Goal: Information Seeking & Learning: Learn about a topic

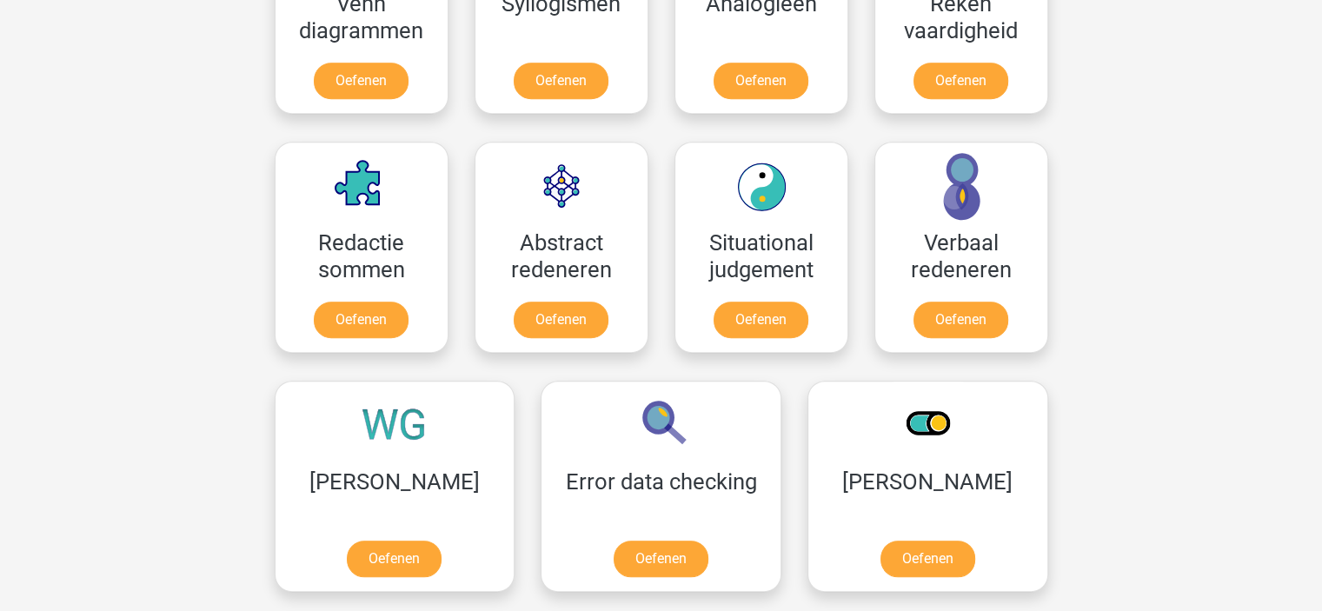
scroll to position [1172, 0]
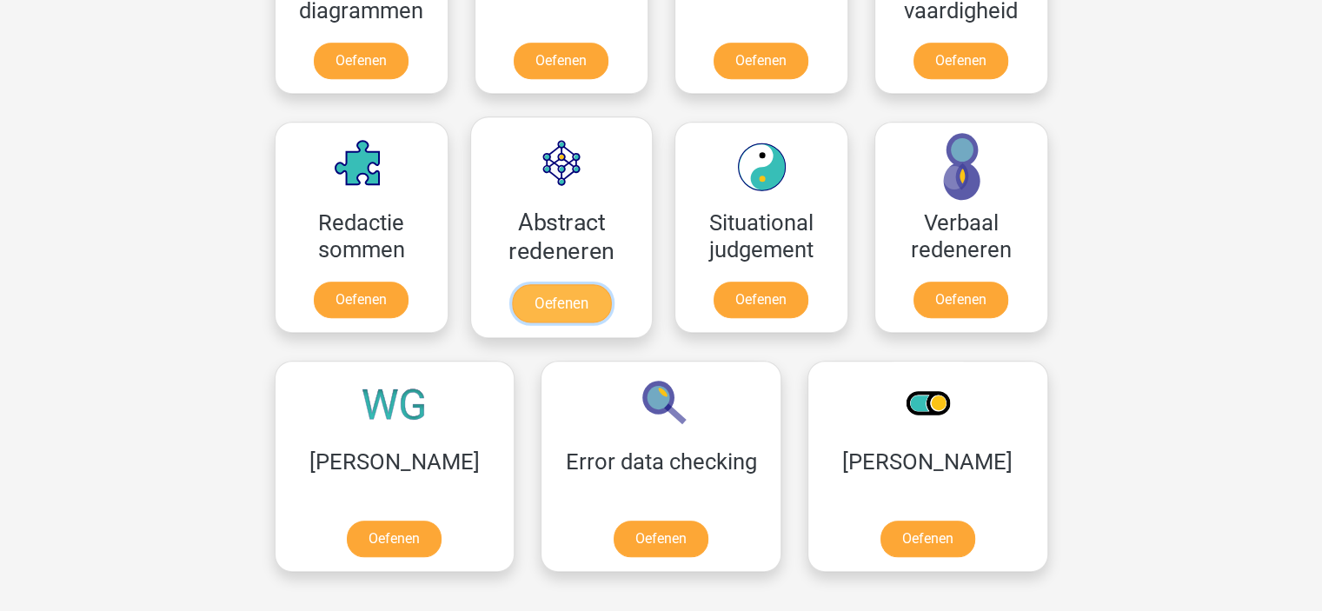
click at [579, 305] on link "Oefenen" at bounding box center [560, 303] width 99 height 38
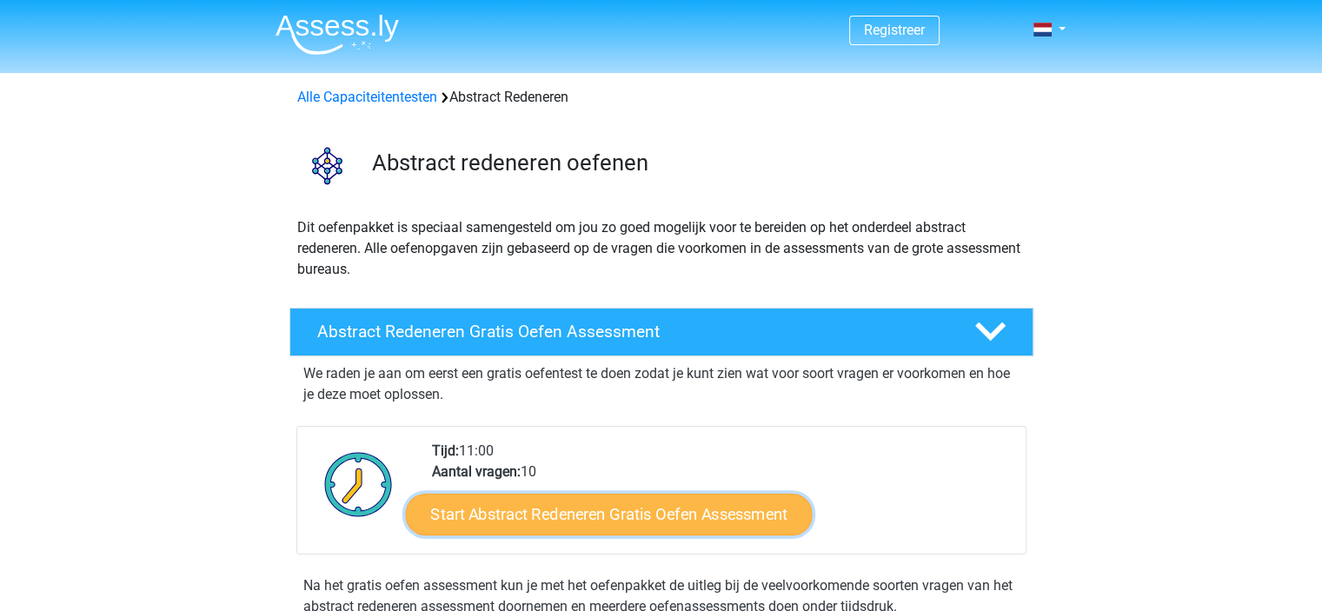
click at [640, 512] on link "Start Abstract Redeneren Gratis Oefen Assessment" at bounding box center [608, 514] width 407 height 42
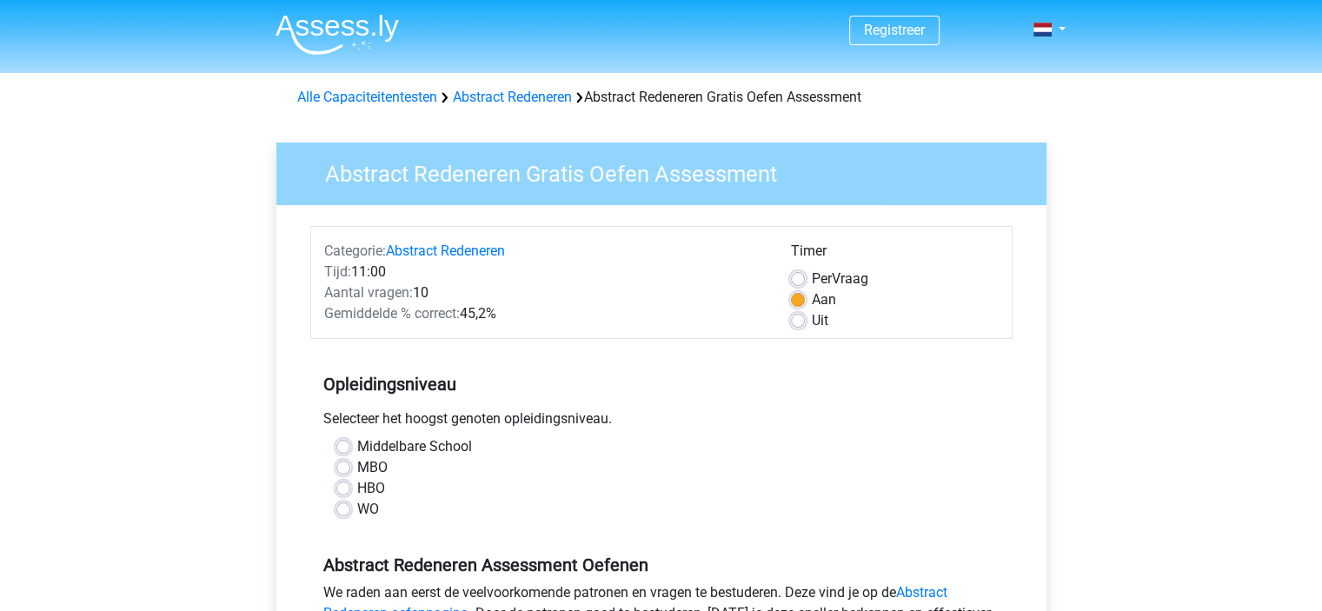
click at [357, 447] on label "Middelbare School" at bounding box center [414, 446] width 115 height 21
click at [345, 447] on input "Middelbare School" at bounding box center [343, 444] width 14 height 17
radio input "true"
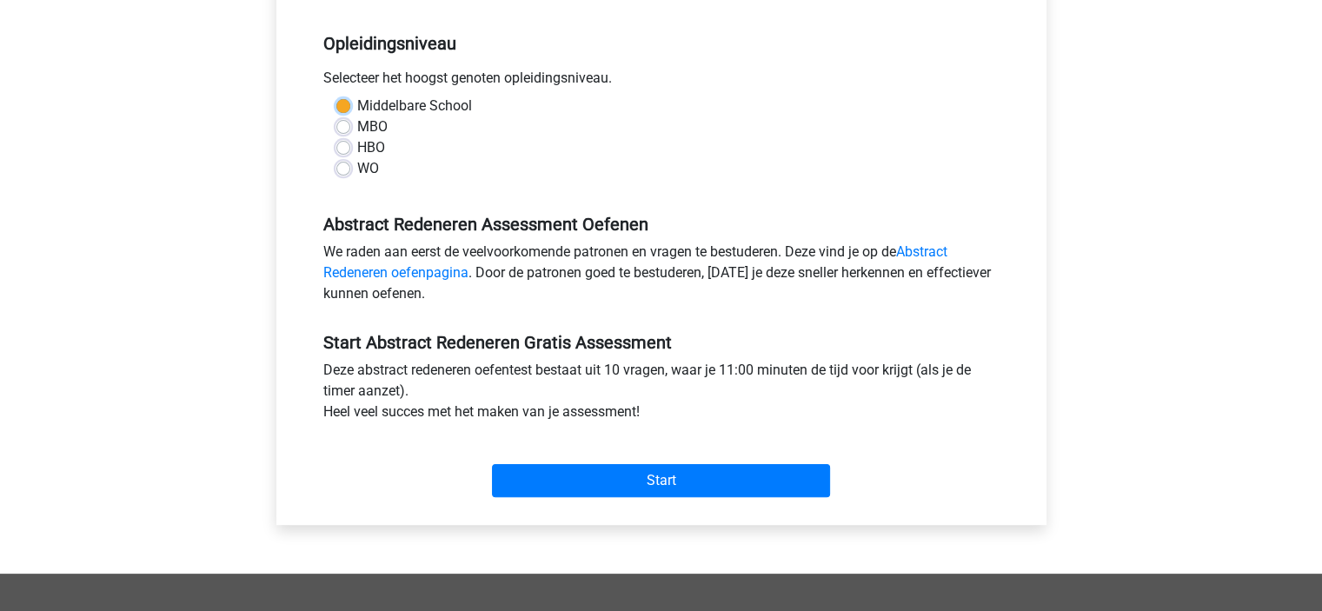
scroll to position [388, 0]
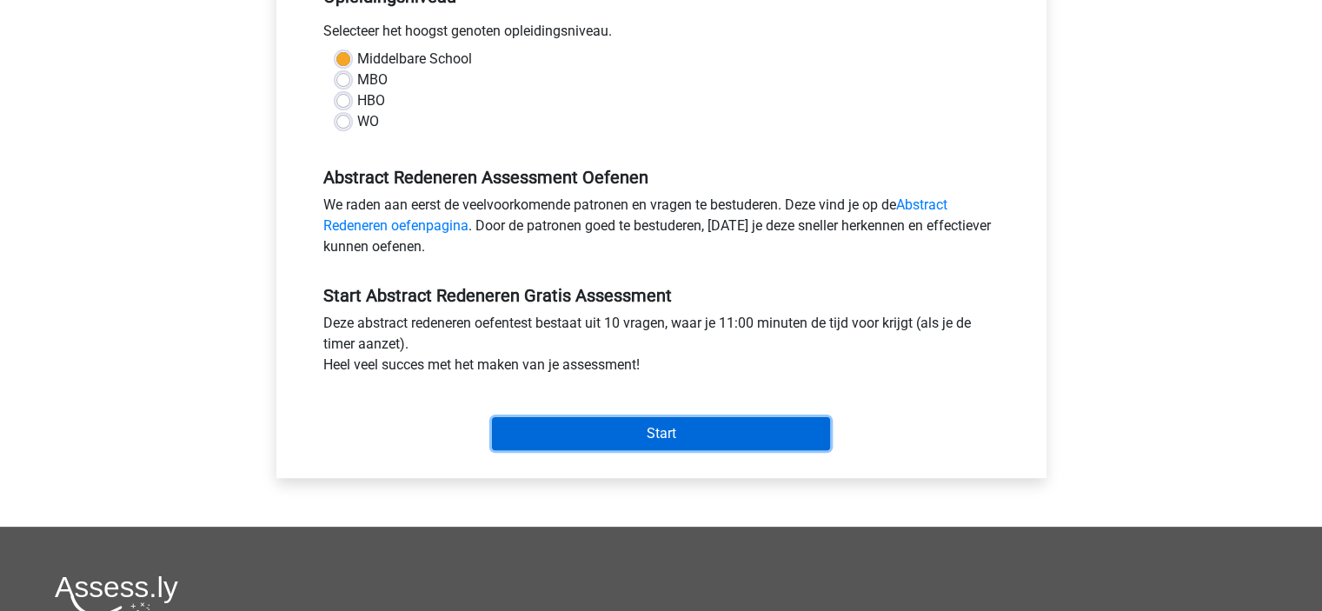
click at [723, 429] on input "Start" at bounding box center [661, 433] width 338 height 33
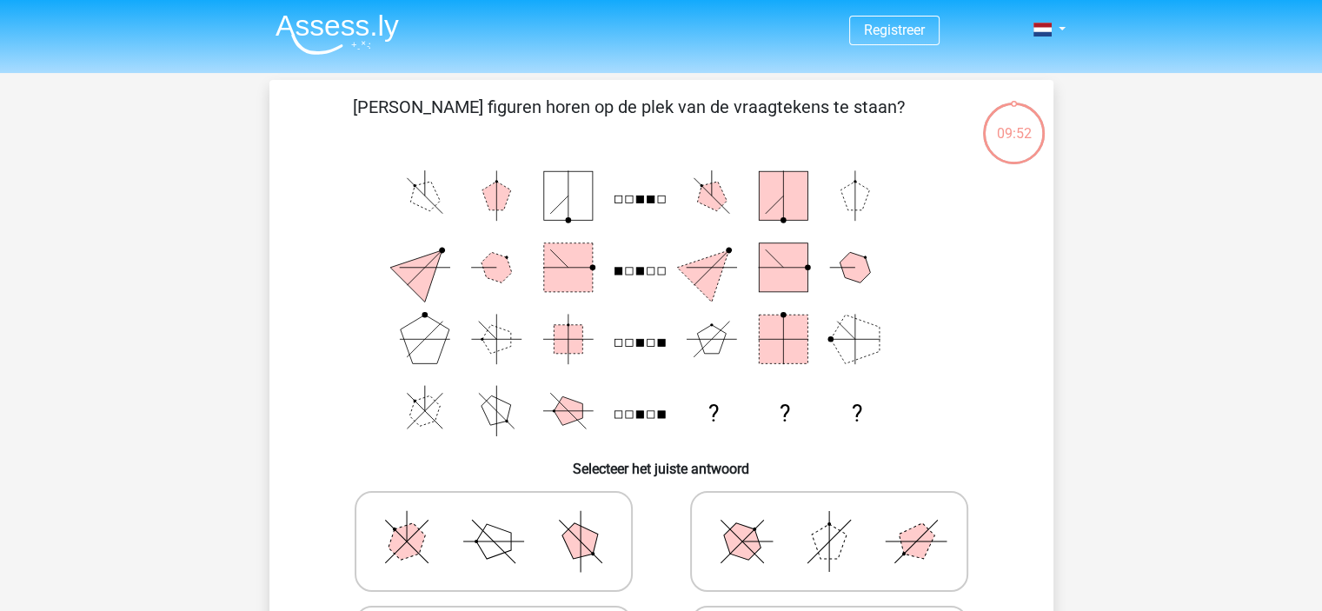
click at [824, 570] on icon at bounding box center [829, 541] width 261 height 87
click at [829, 520] on input "radio" at bounding box center [834, 513] width 11 height 11
radio input "true"
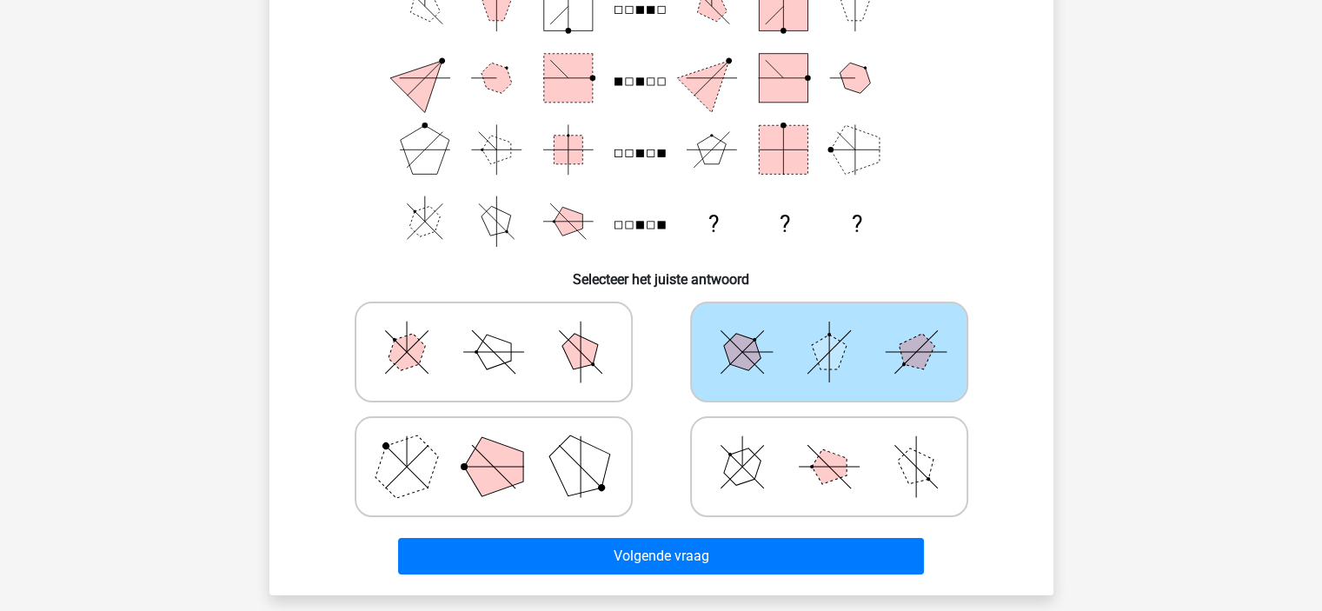
scroll to position [191, 0]
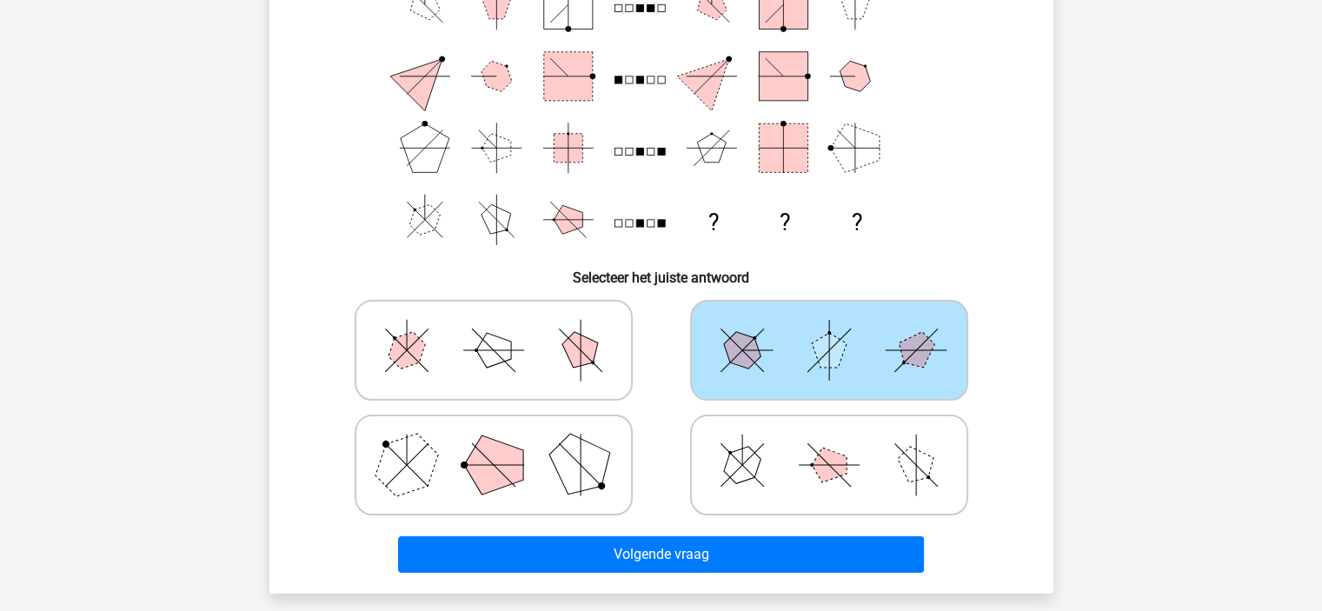
click at [540, 447] on icon at bounding box center [493, 465] width 261 height 87
click at [505, 443] on input "radio" at bounding box center [499, 437] width 11 height 11
radio input "true"
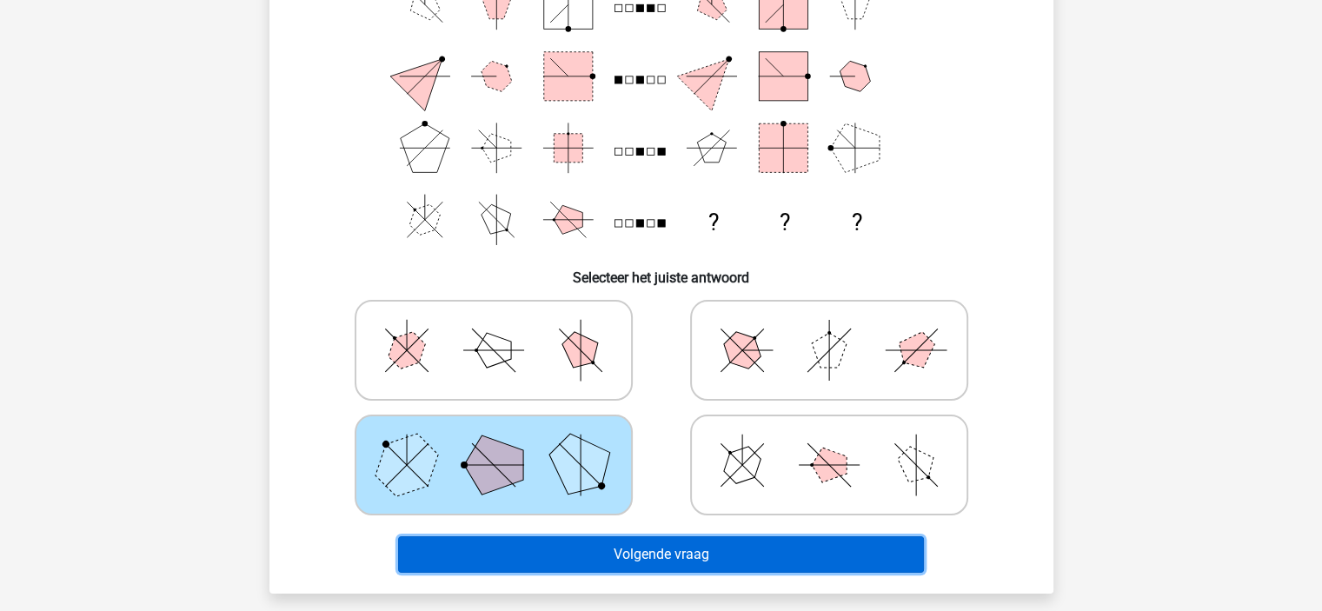
click at [707, 565] on button "Volgende vraag" at bounding box center [661, 554] width 526 height 37
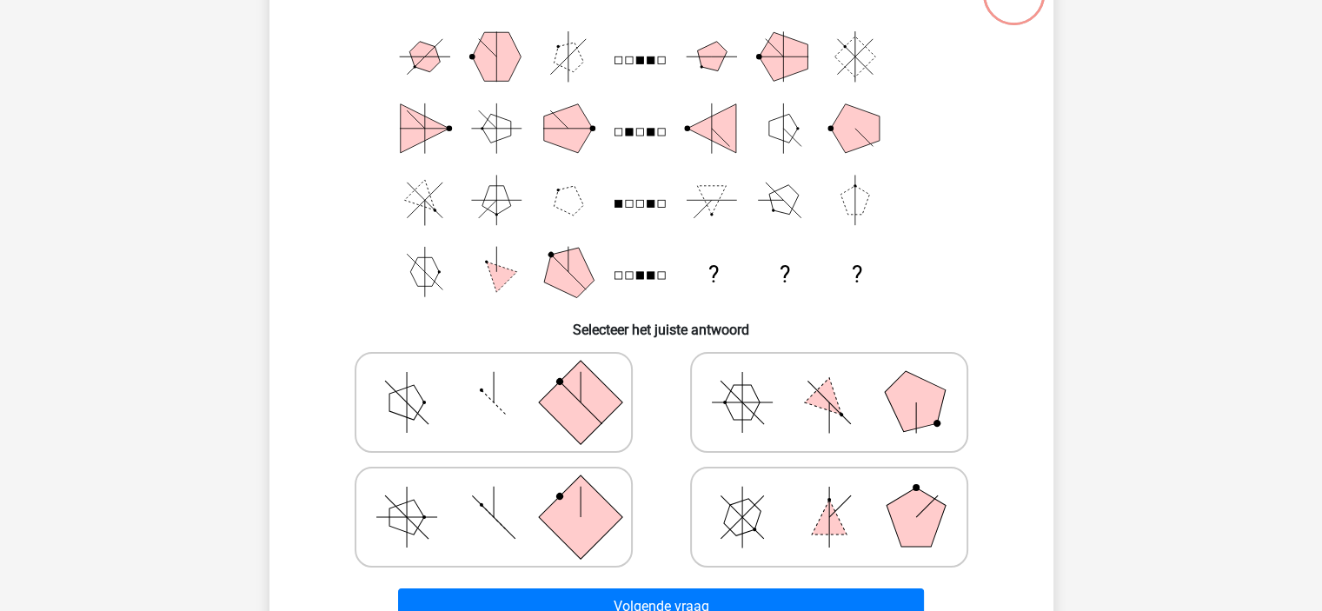
scroll to position [131, 0]
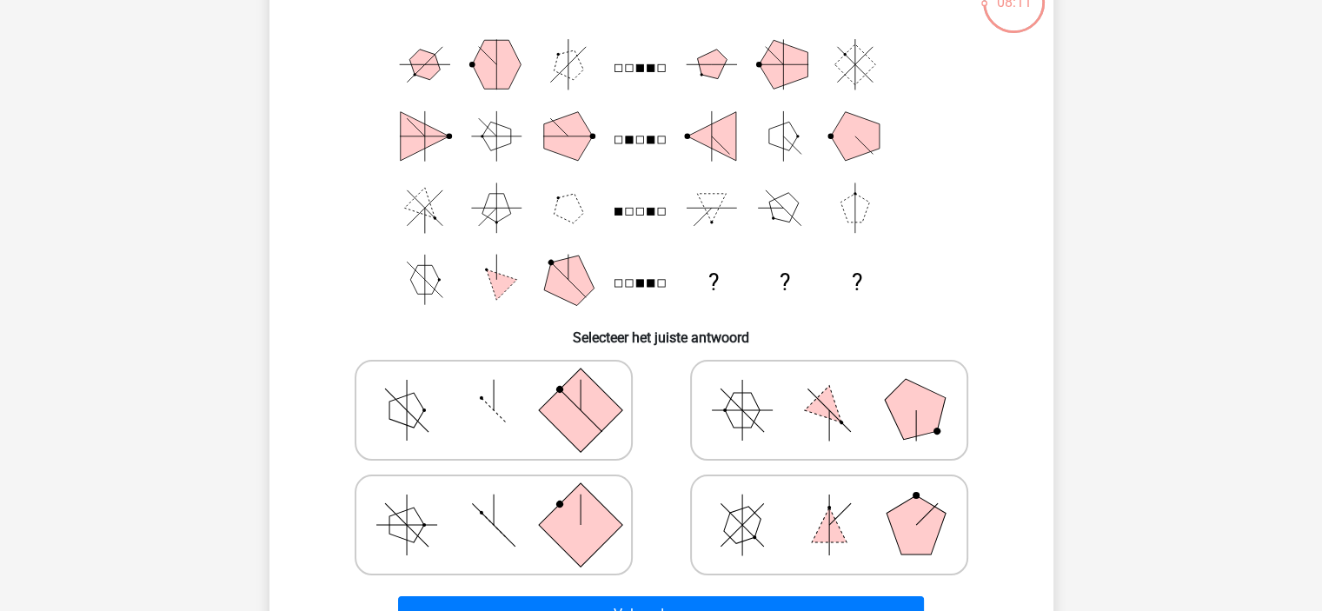
click at [420, 531] on icon at bounding box center [493, 525] width 261 height 87
click at [494, 503] on input "radio" at bounding box center [499, 497] width 11 height 11
radio input "true"
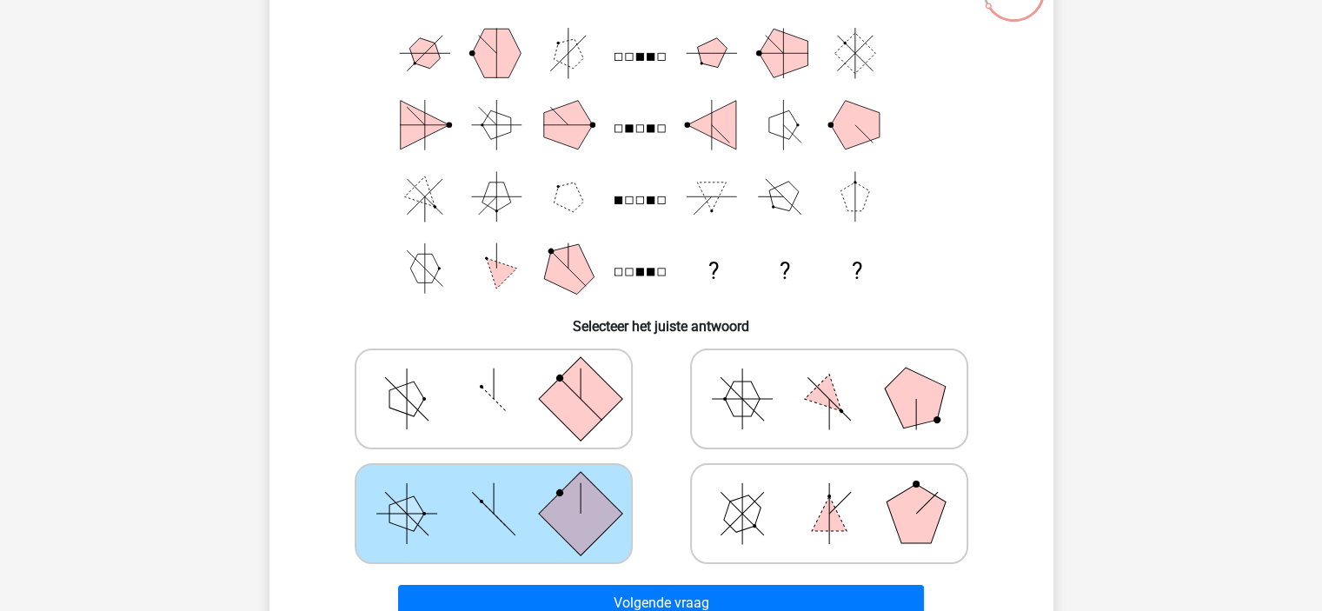
scroll to position [161, 0]
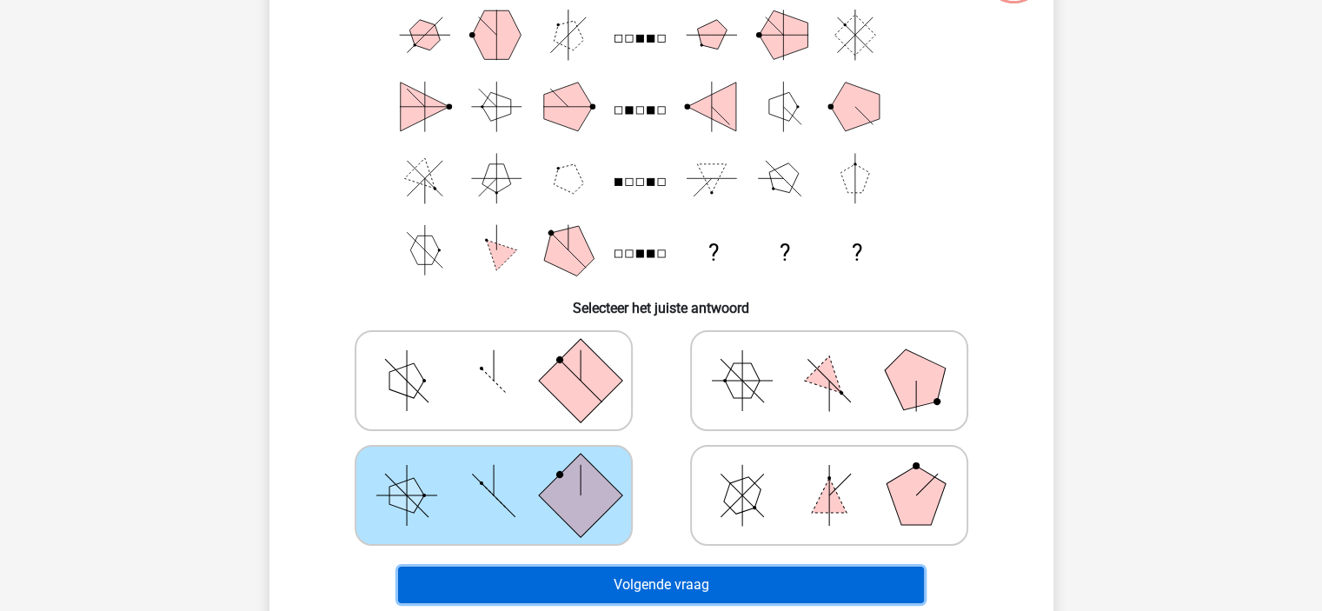
click at [890, 590] on button "Volgende vraag" at bounding box center [661, 585] width 526 height 37
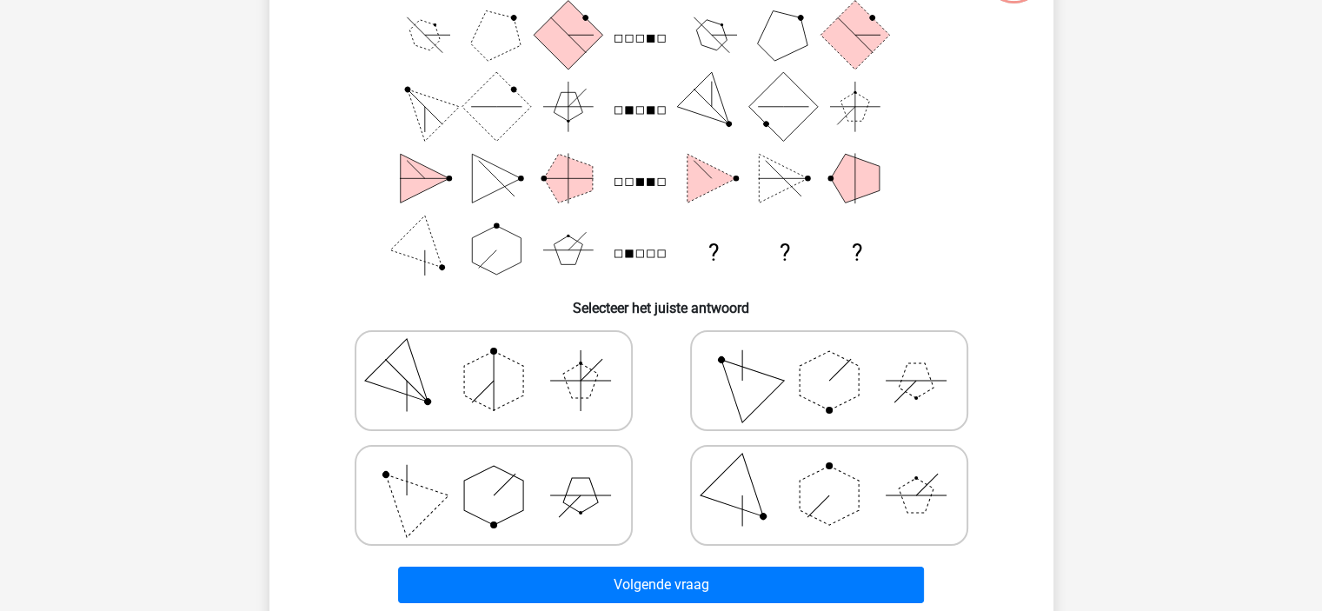
scroll to position [80, 0]
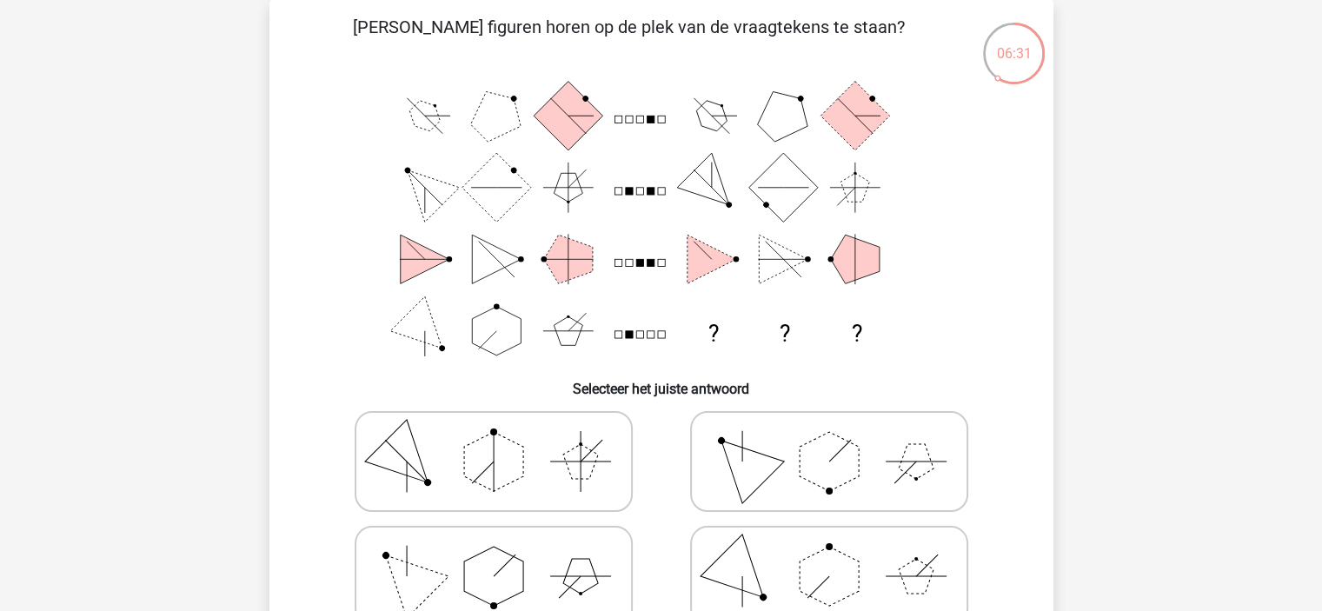
click at [561, 571] on icon at bounding box center [493, 576] width 261 height 87
click at [505, 555] on input "radio" at bounding box center [499, 548] width 11 height 11
radio input "true"
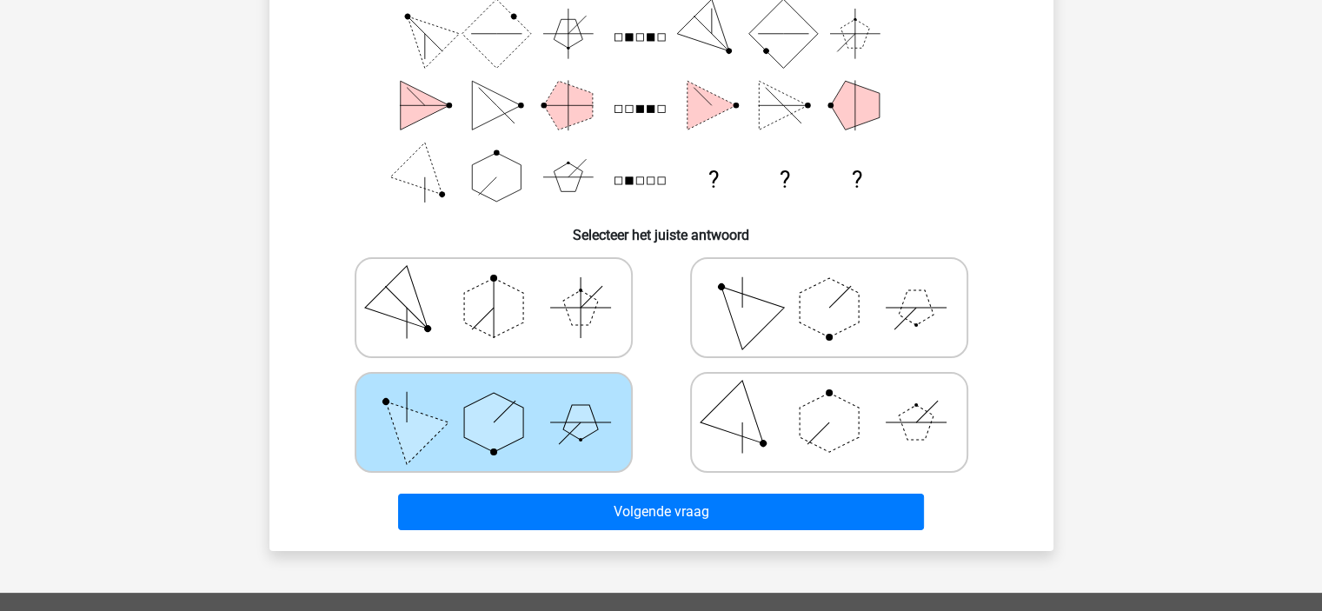
scroll to position [248, 0]
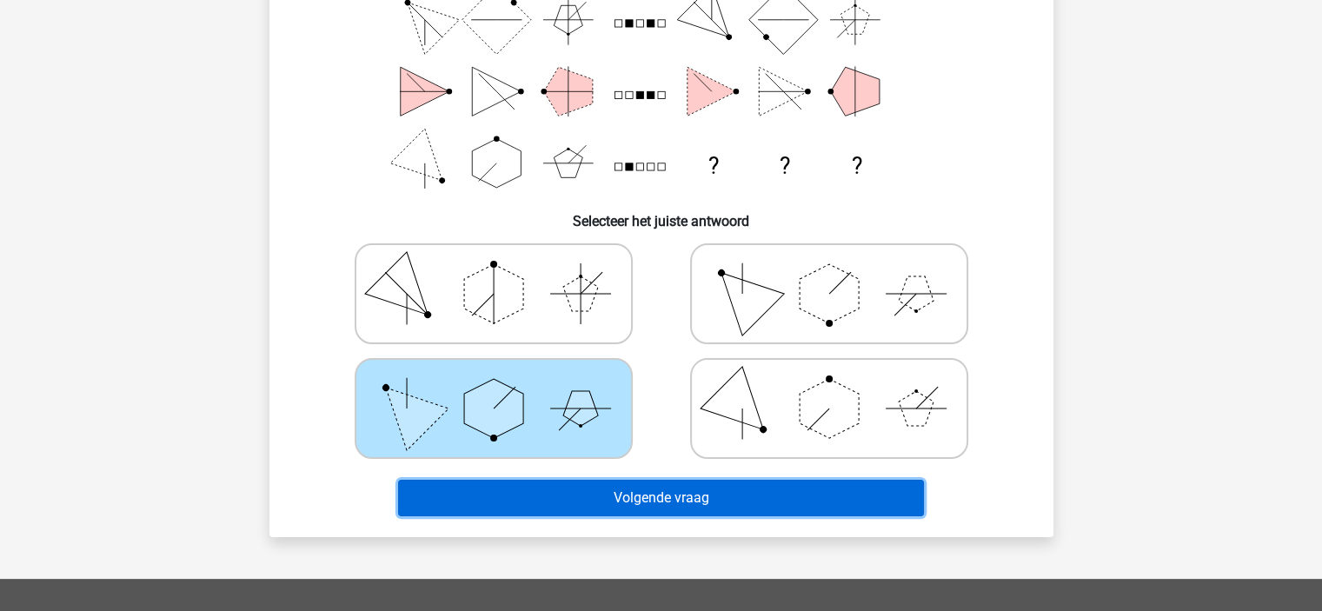
click at [894, 499] on button "Volgende vraag" at bounding box center [661, 498] width 526 height 37
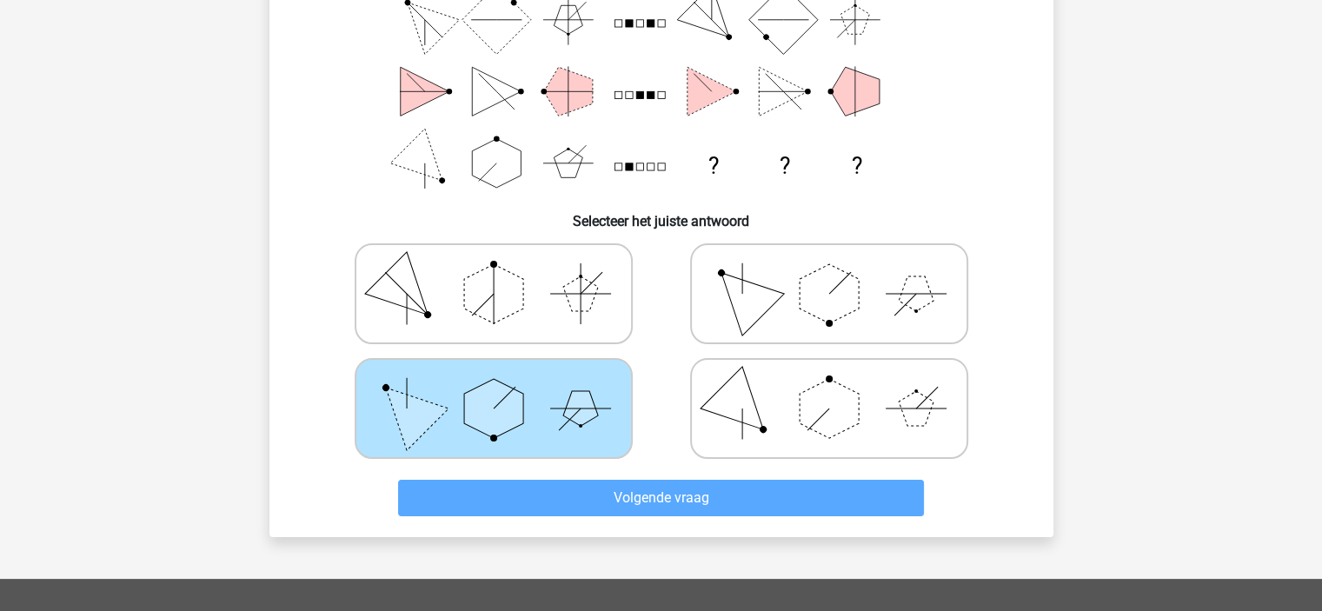
scroll to position [80, 0]
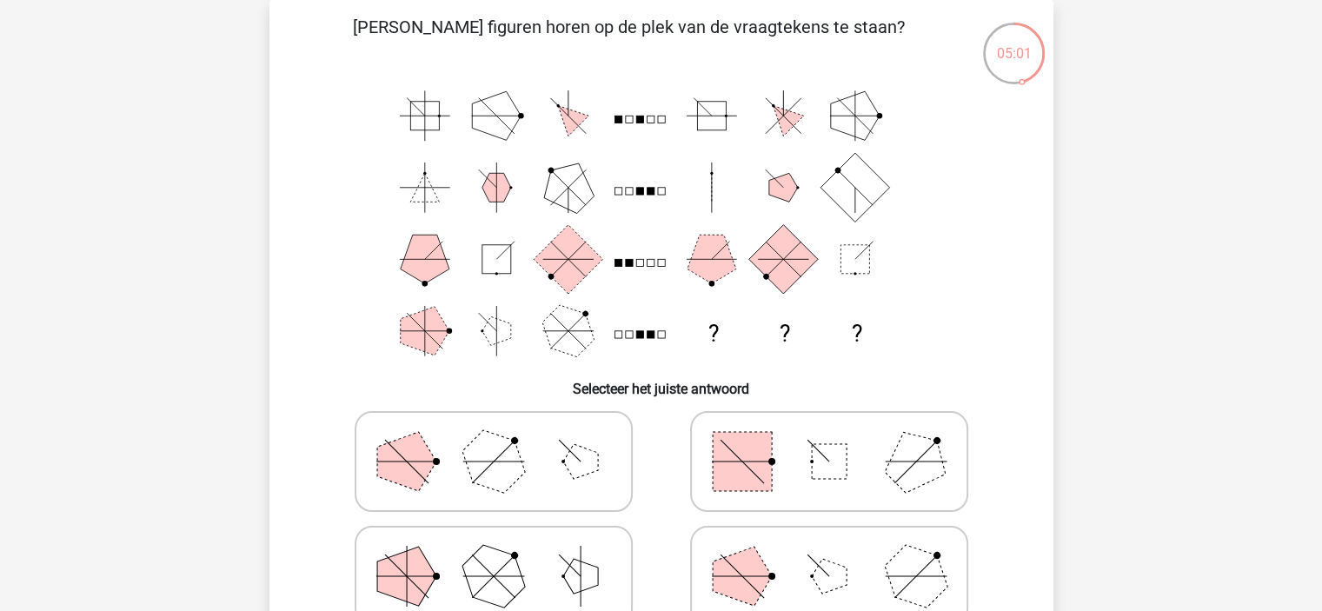
click at [543, 485] on icon at bounding box center [493, 461] width 261 height 87
click at [505, 440] on input "radio" at bounding box center [499, 434] width 11 height 11
radio input "true"
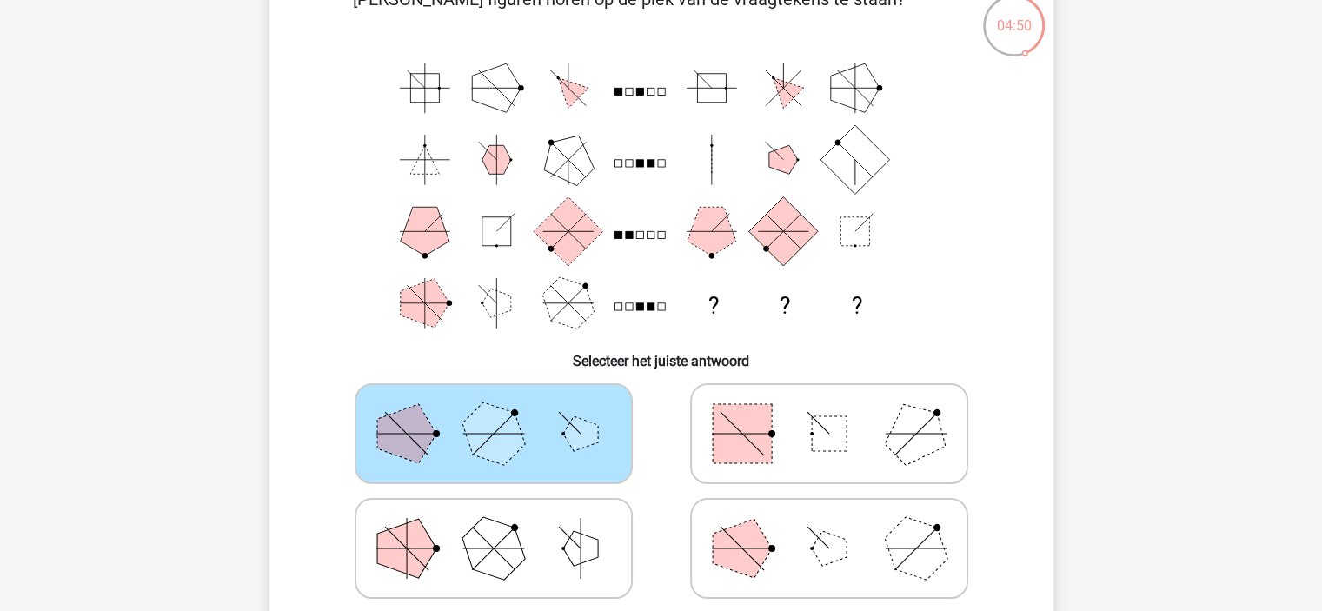
scroll to position [149, 0]
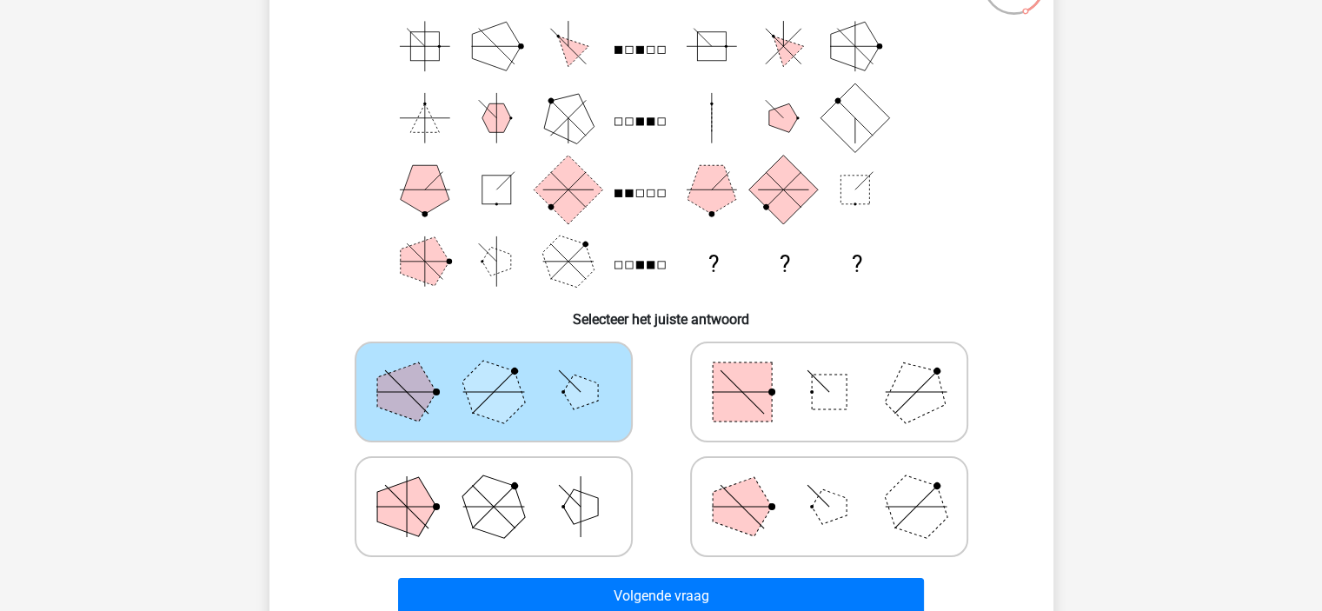
click at [832, 514] on polygon at bounding box center [829, 506] width 35 height 35
click at [832, 485] on input "radio" at bounding box center [834, 479] width 11 height 11
radio input "true"
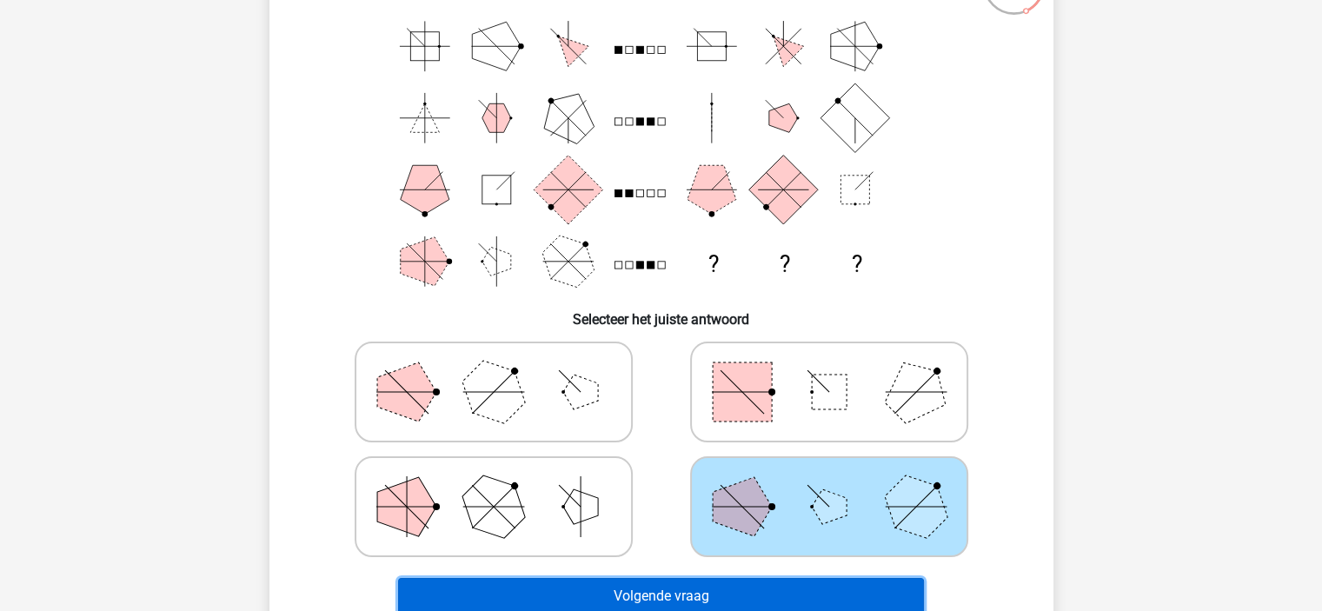
click at [838, 598] on button "Volgende vraag" at bounding box center [661, 596] width 526 height 37
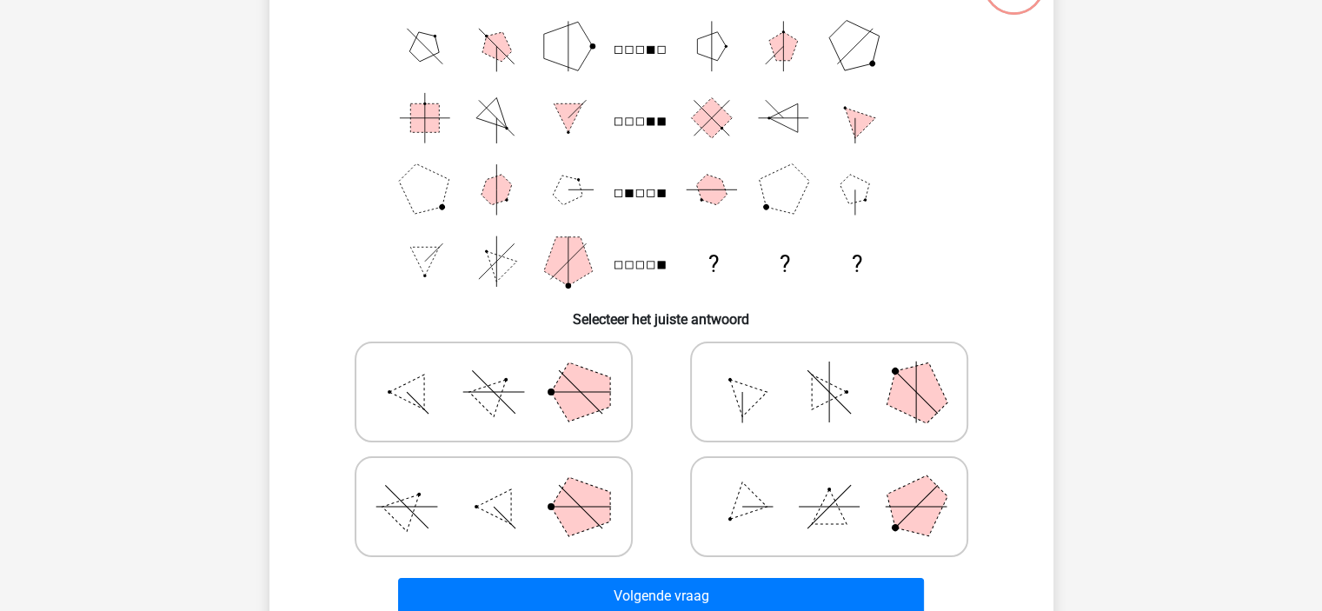
scroll to position [80, 0]
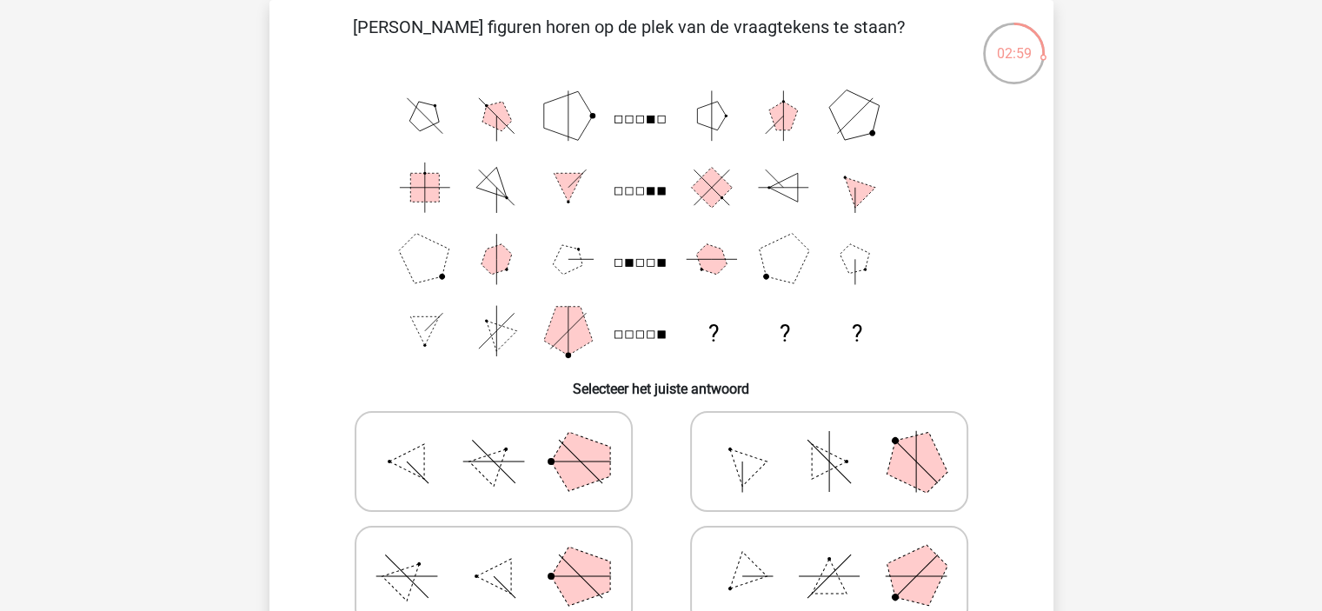
click at [765, 486] on icon at bounding box center [829, 461] width 261 height 87
click at [829, 440] on input "radio" at bounding box center [834, 434] width 11 height 11
radio input "true"
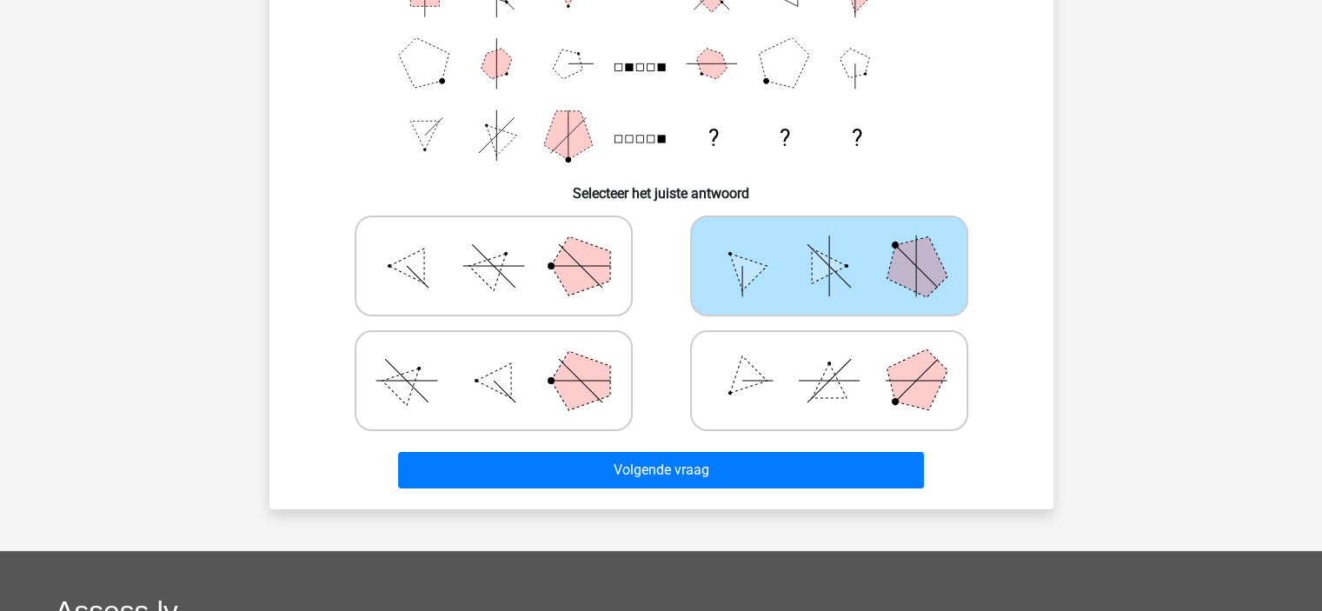
scroll to position [275, 0]
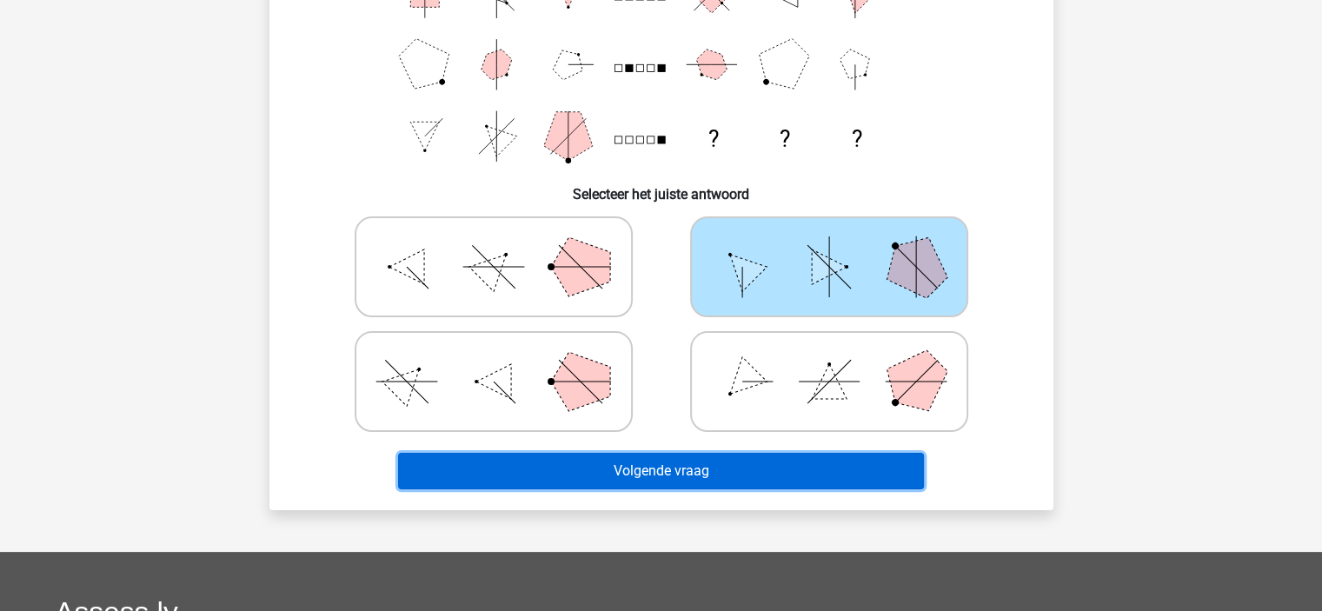
click at [847, 473] on button "Volgende vraag" at bounding box center [661, 471] width 526 height 37
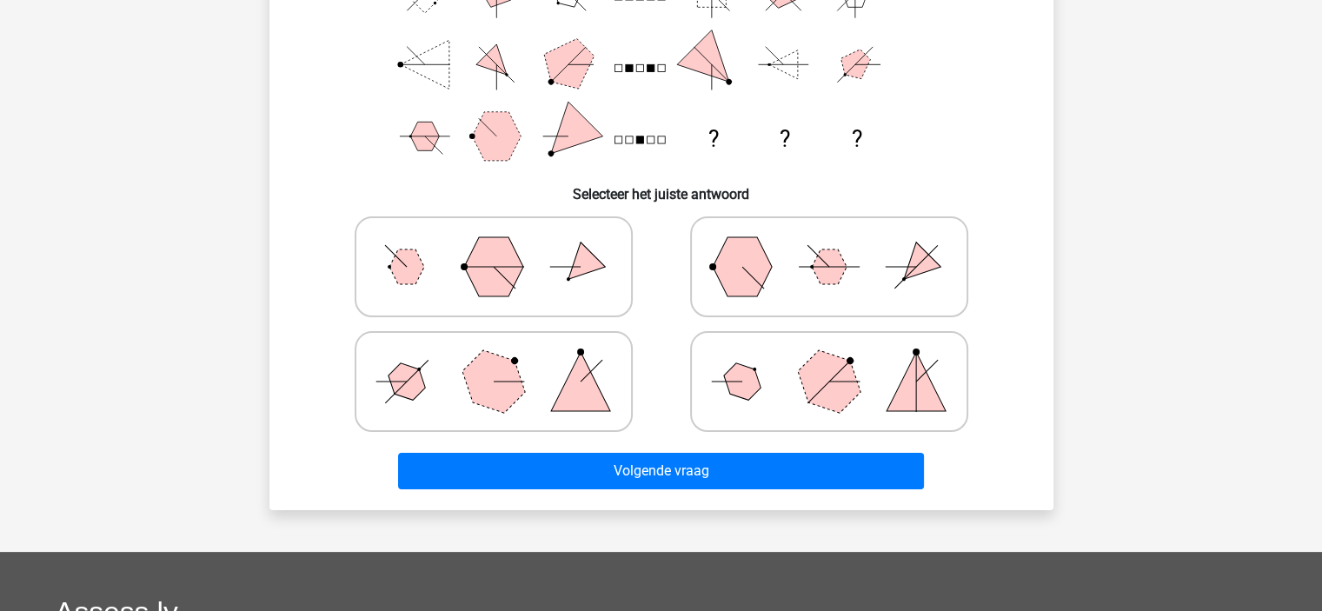
scroll to position [80, 0]
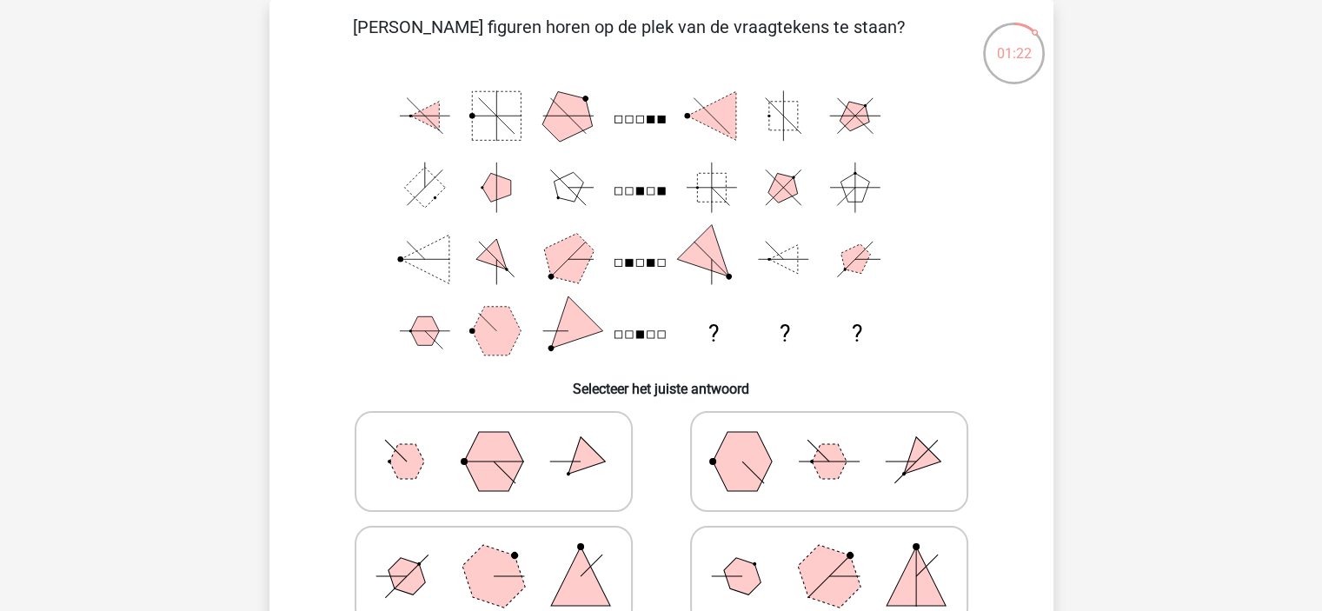
click at [556, 541] on icon at bounding box center [493, 576] width 261 height 87
click at [505, 543] on input "radio" at bounding box center [499, 548] width 11 height 11
radio input "true"
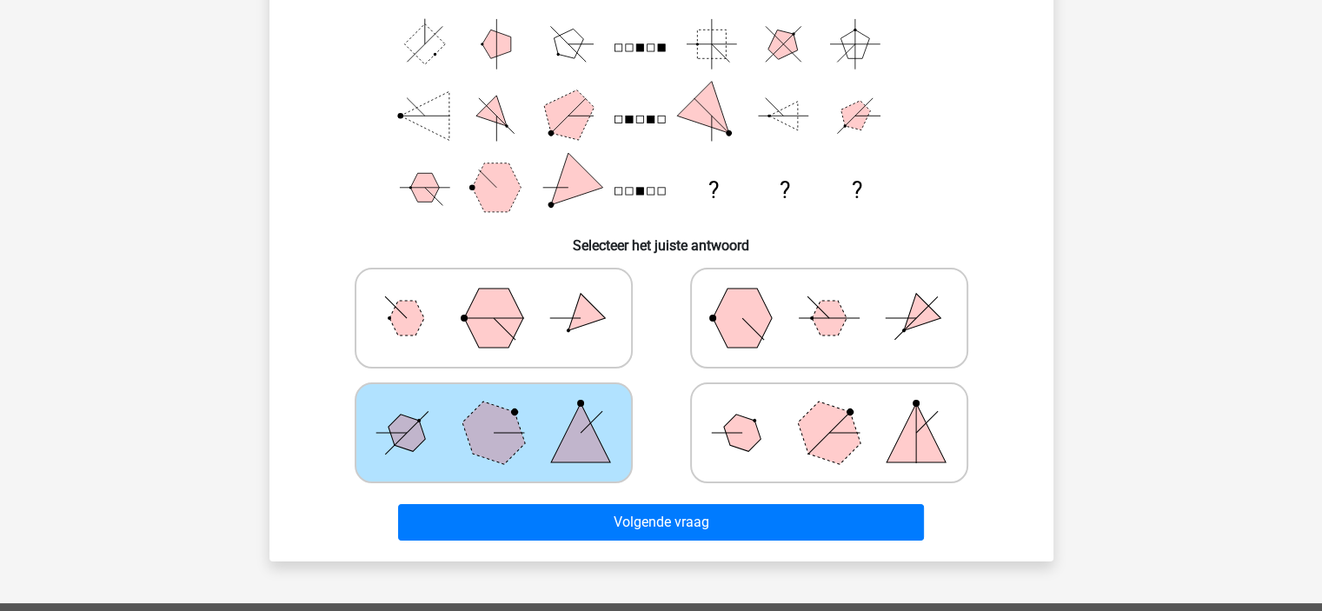
scroll to position [286, 0]
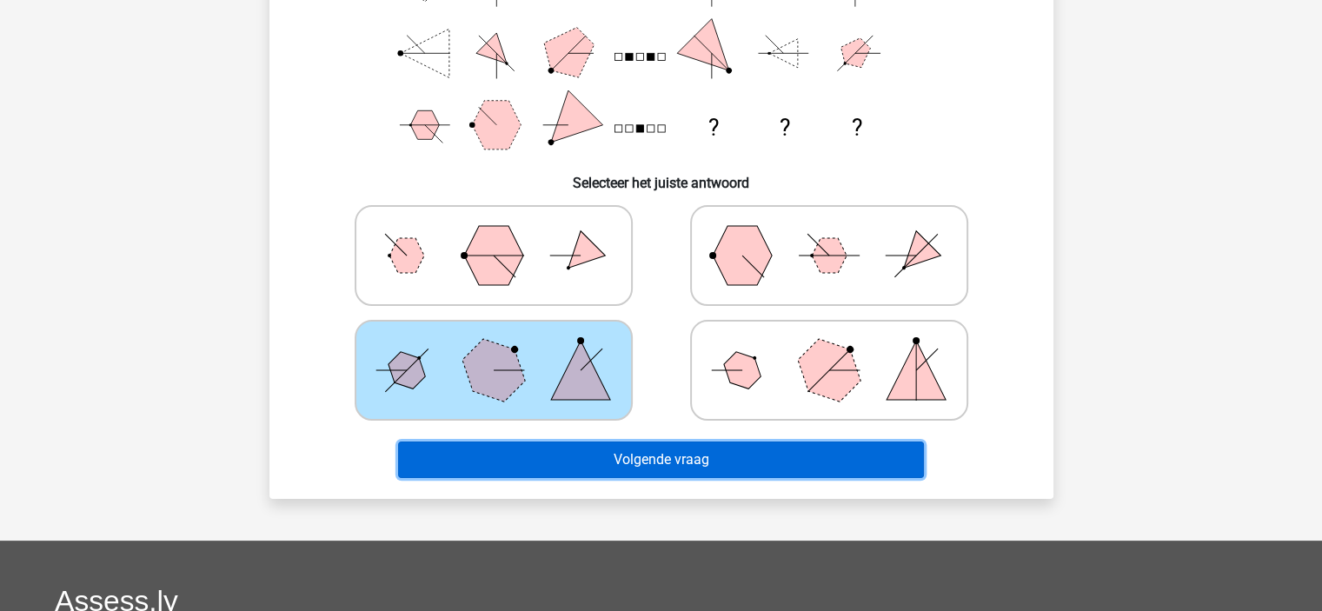
click at [897, 442] on button "Volgende vraag" at bounding box center [661, 460] width 526 height 37
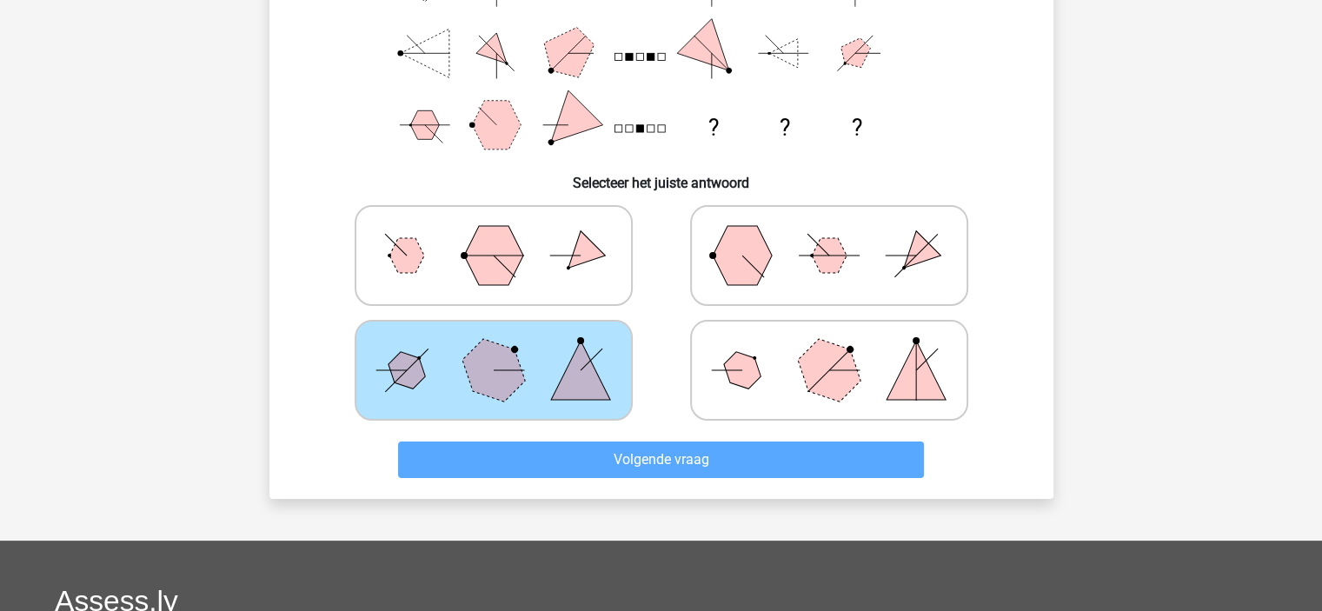
scroll to position [80, 0]
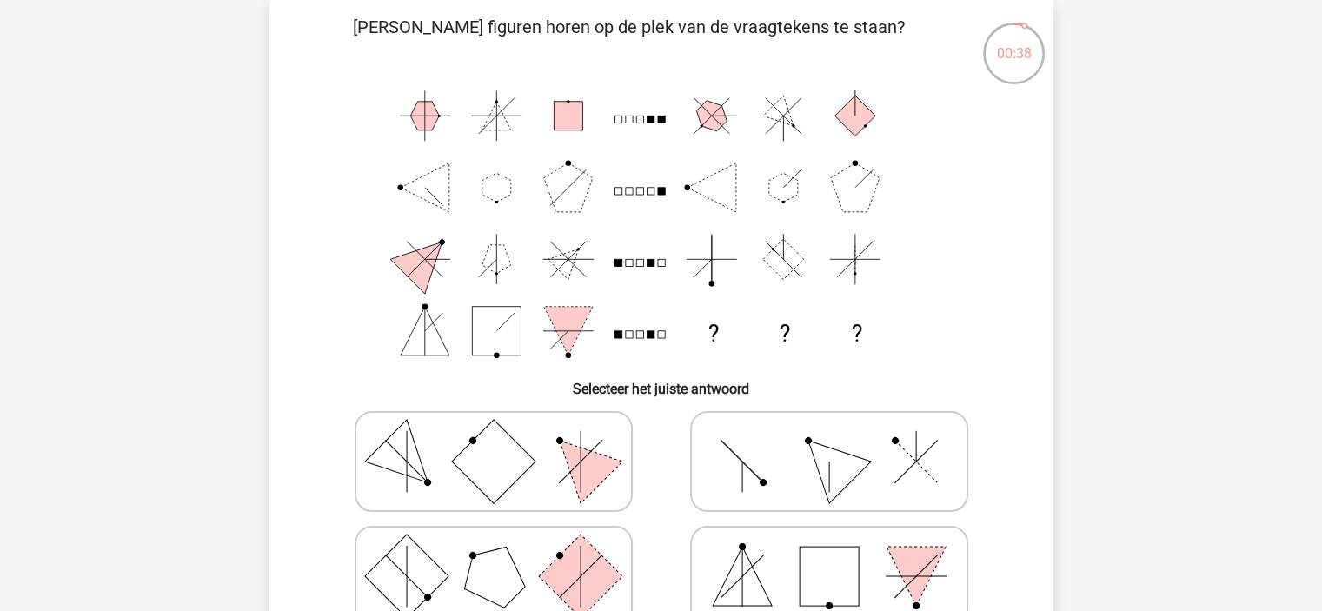
click at [854, 440] on icon at bounding box center [829, 461] width 261 height 87
click at [840, 440] on input "radio" at bounding box center [834, 434] width 11 height 11
radio input "true"
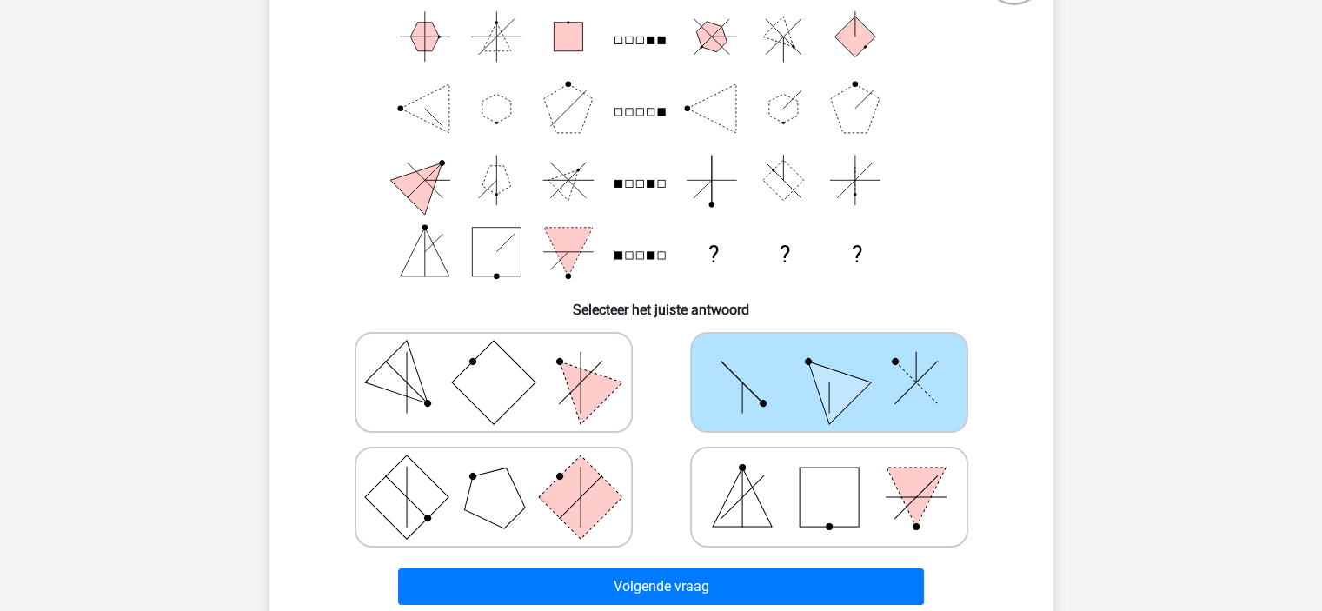
scroll to position [240, 0]
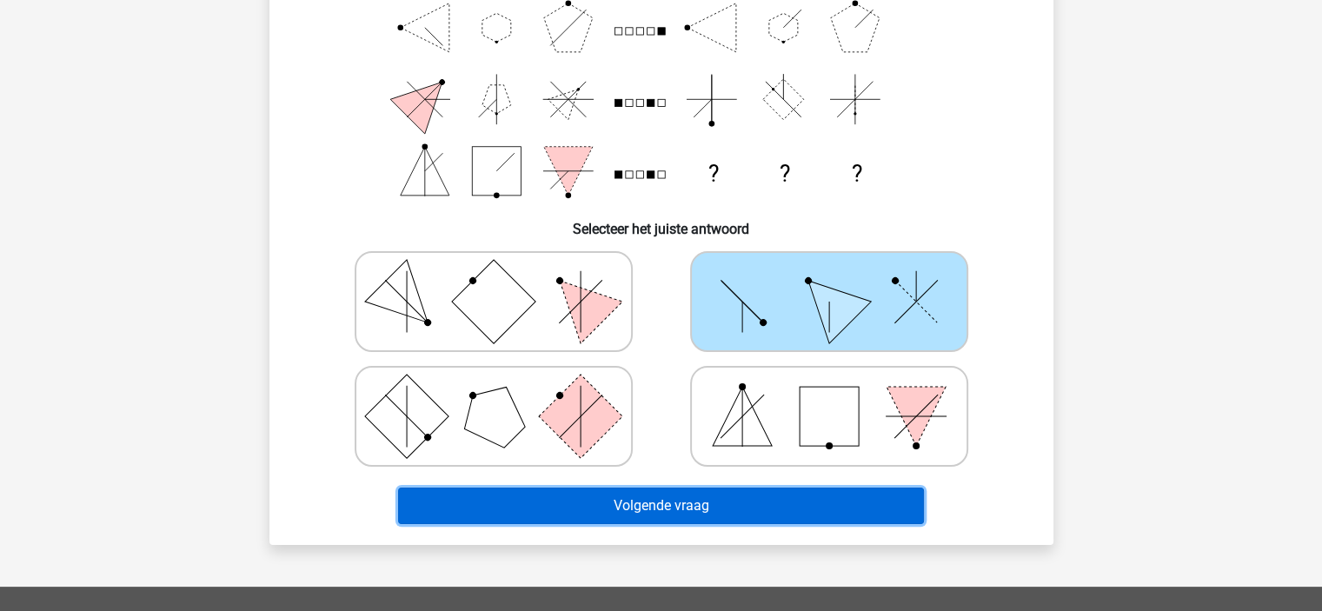
click at [874, 518] on button "Volgende vraag" at bounding box center [661, 506] width 526 height 37
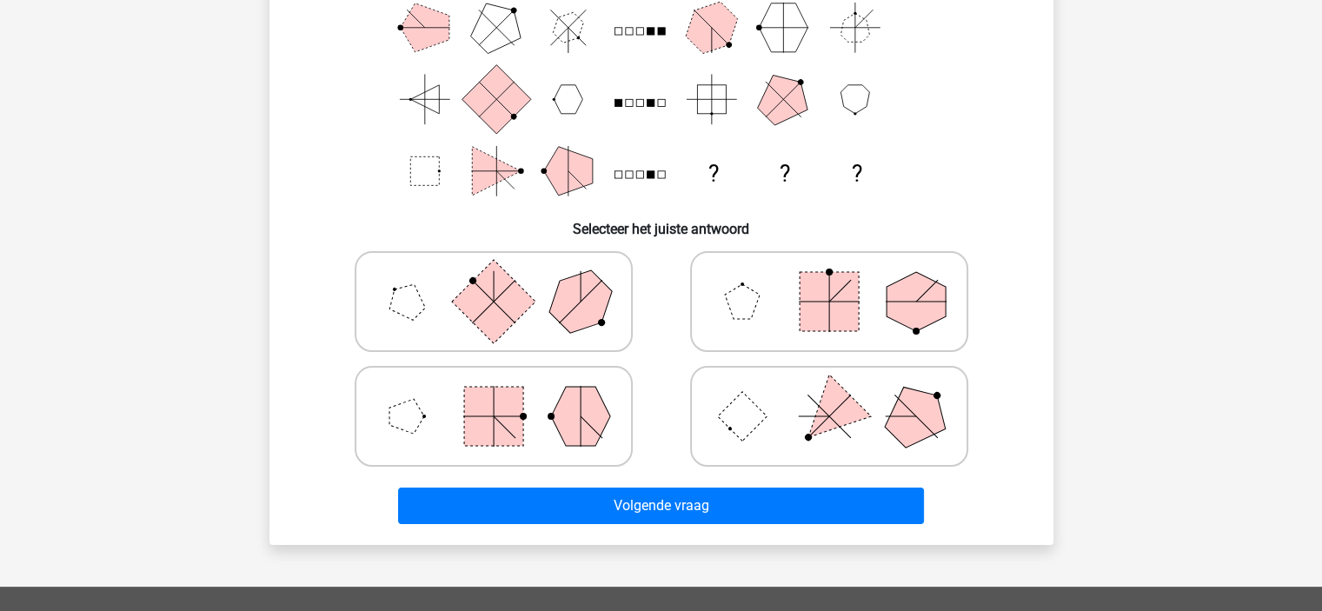
scroll to position [80, 0]
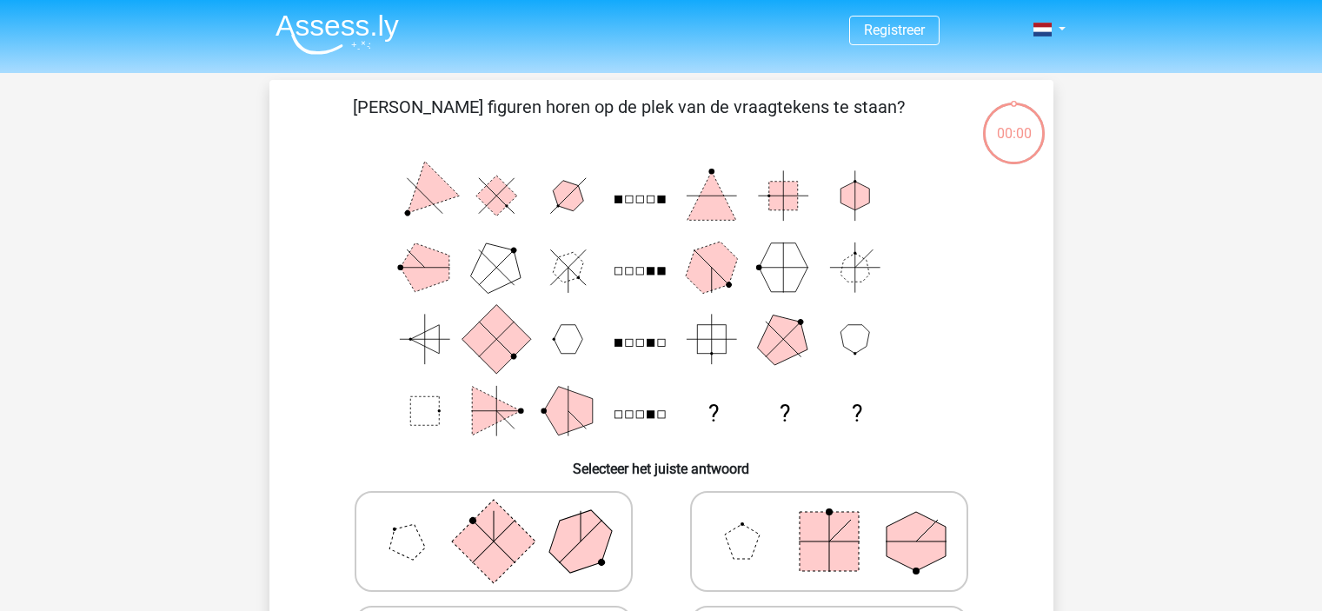
scroll to position [80, 0]
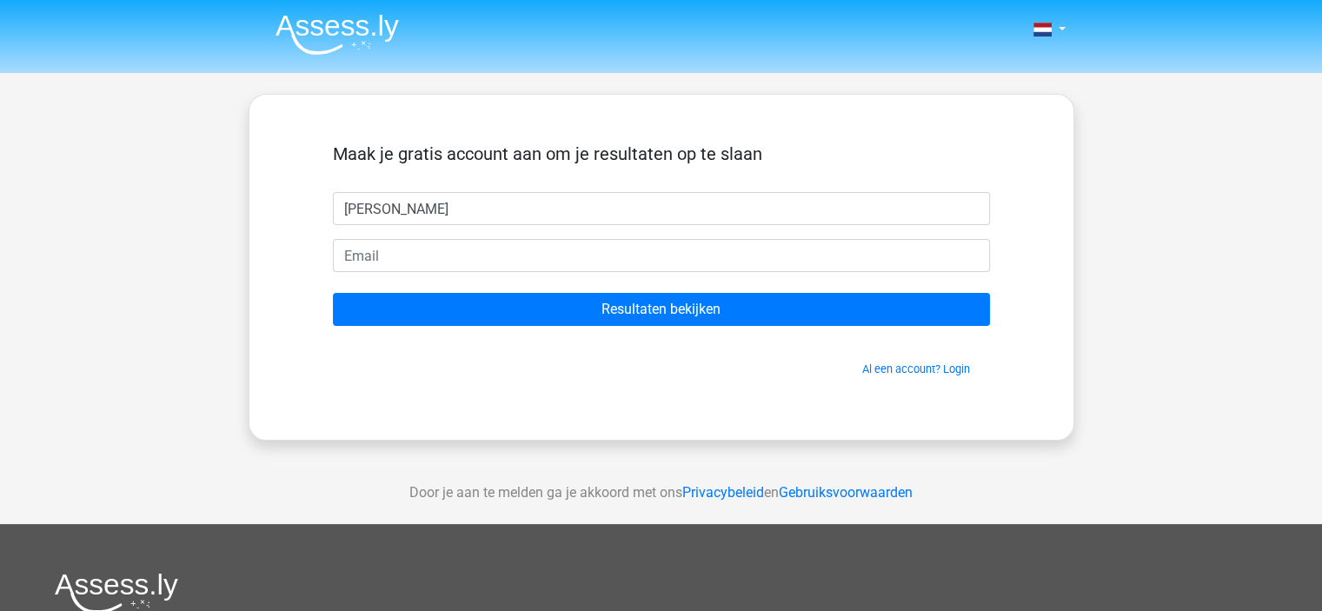
type input "[PERSON_NAME]"
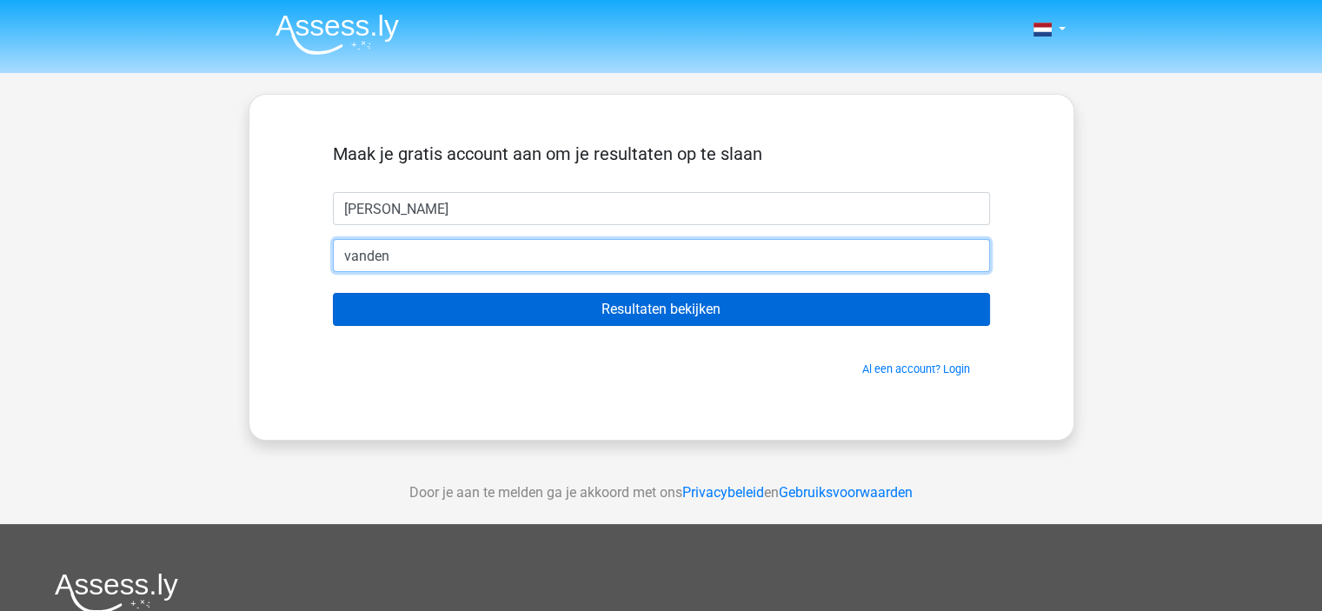
type input "[EMAIL_ADDRESS][DOMAIN_NAME]"
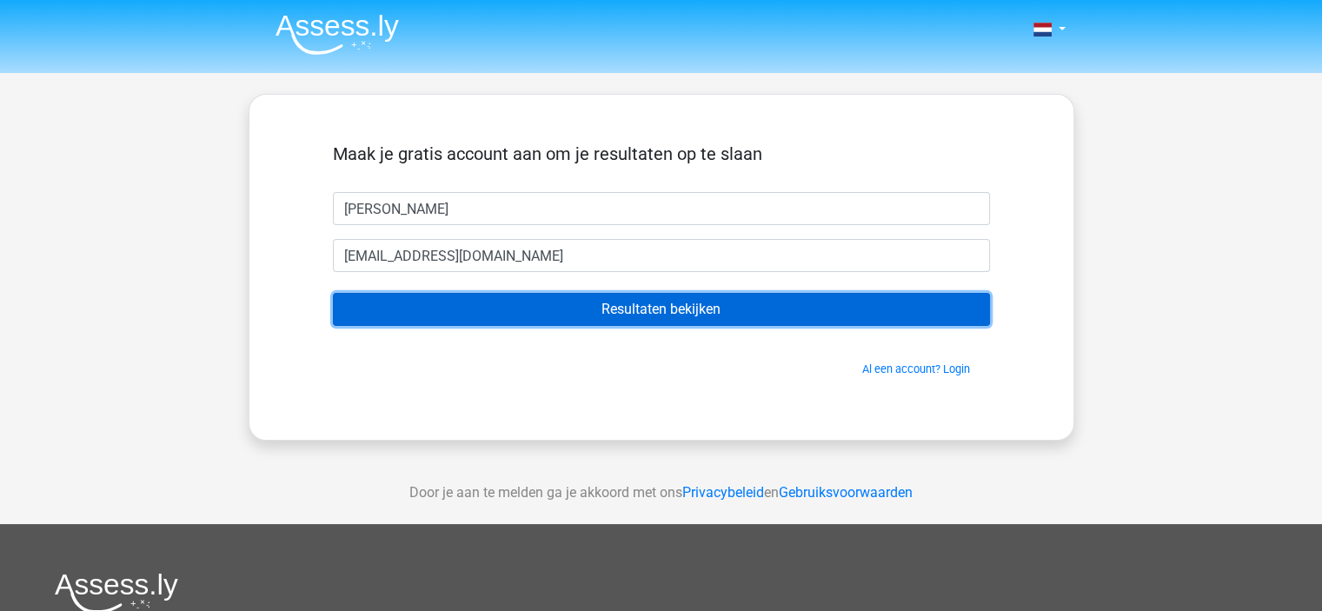
click at [639, 304] on input "Resultaten bekijken" at bounding box center [661, 309] width 657 height 33
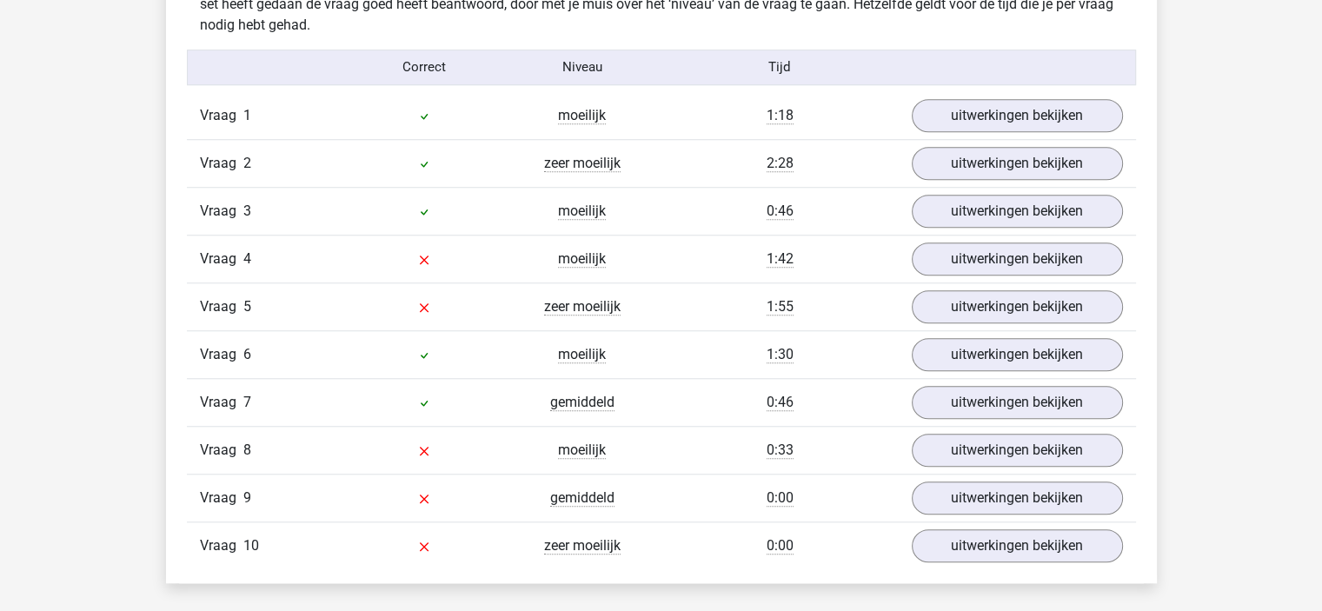
scroll to position [1399, 0]
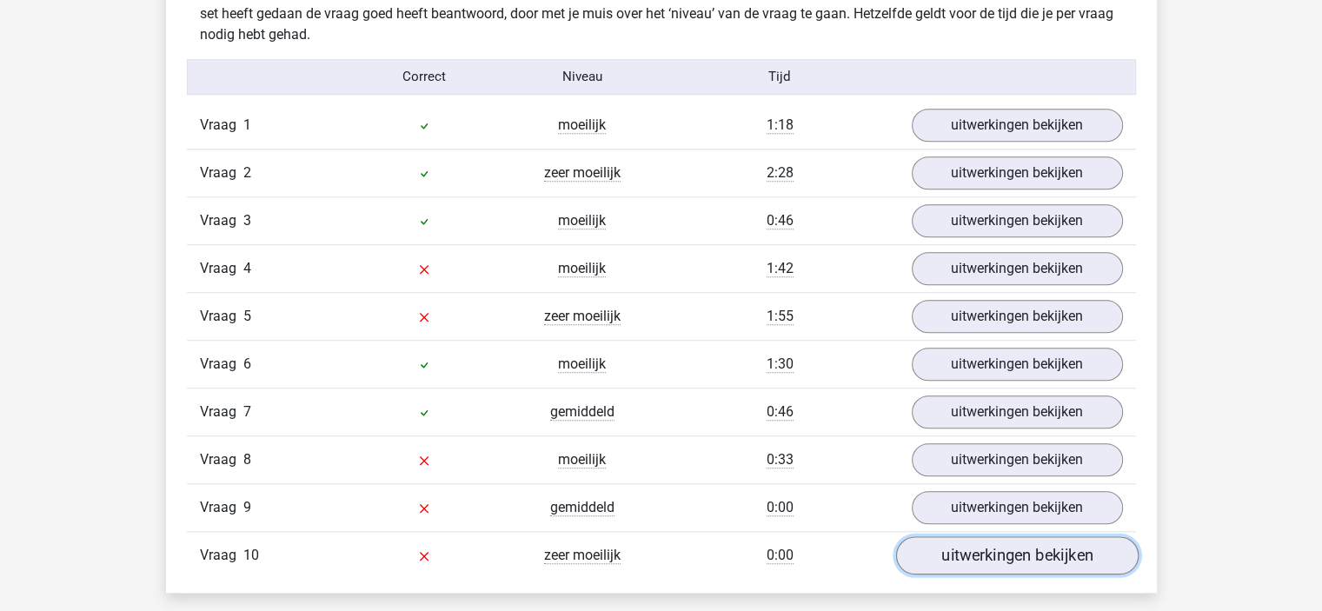
click at [1103, 553] on link "uitwerkingen bekijken" at bounding box center [1016, 555] width 242 height 38
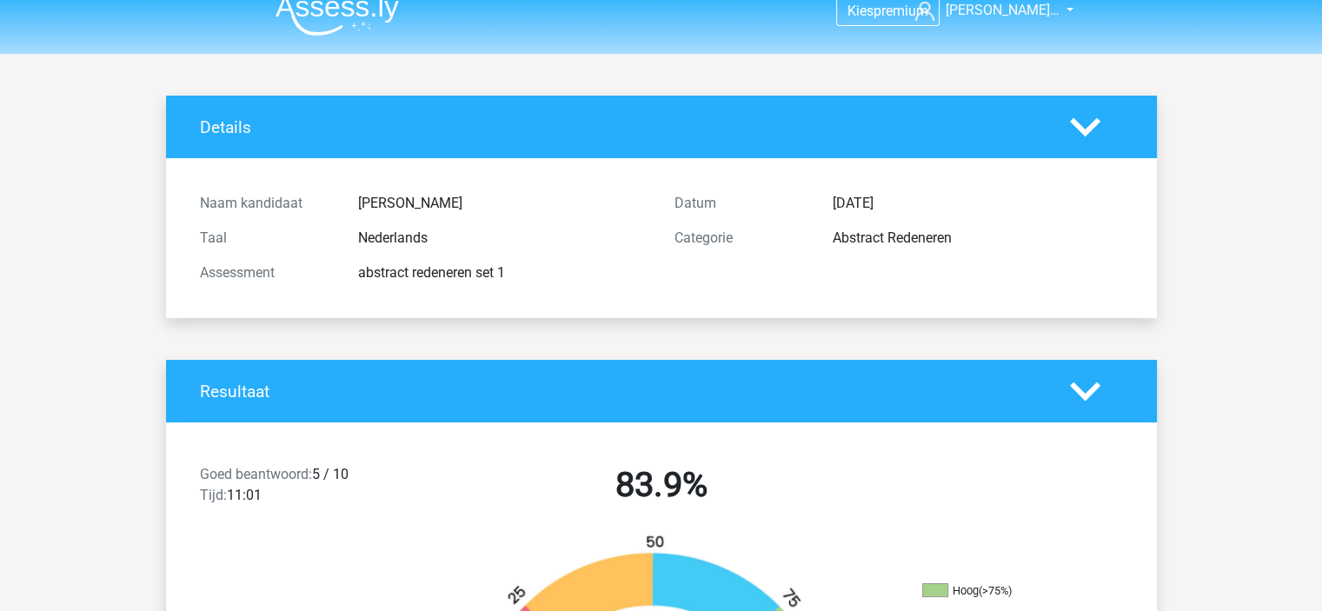
scroll to position [0, 0]
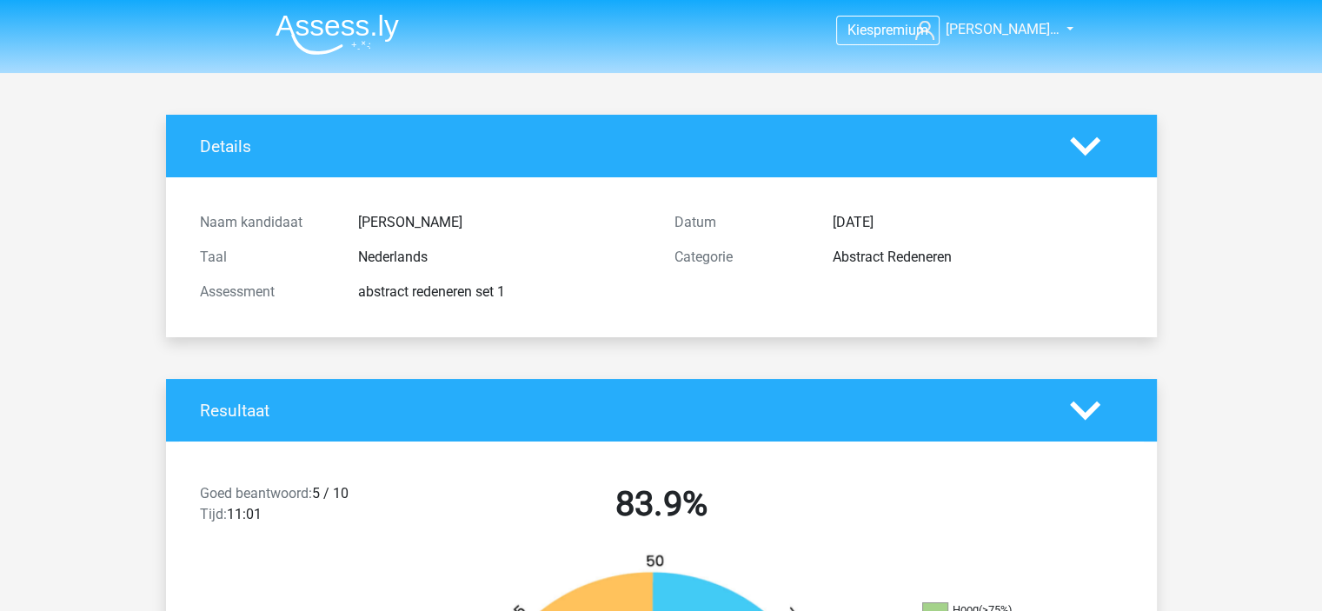
click at [1091, 148] on polygon at bounding box center [1085, 145] width 30 height 19
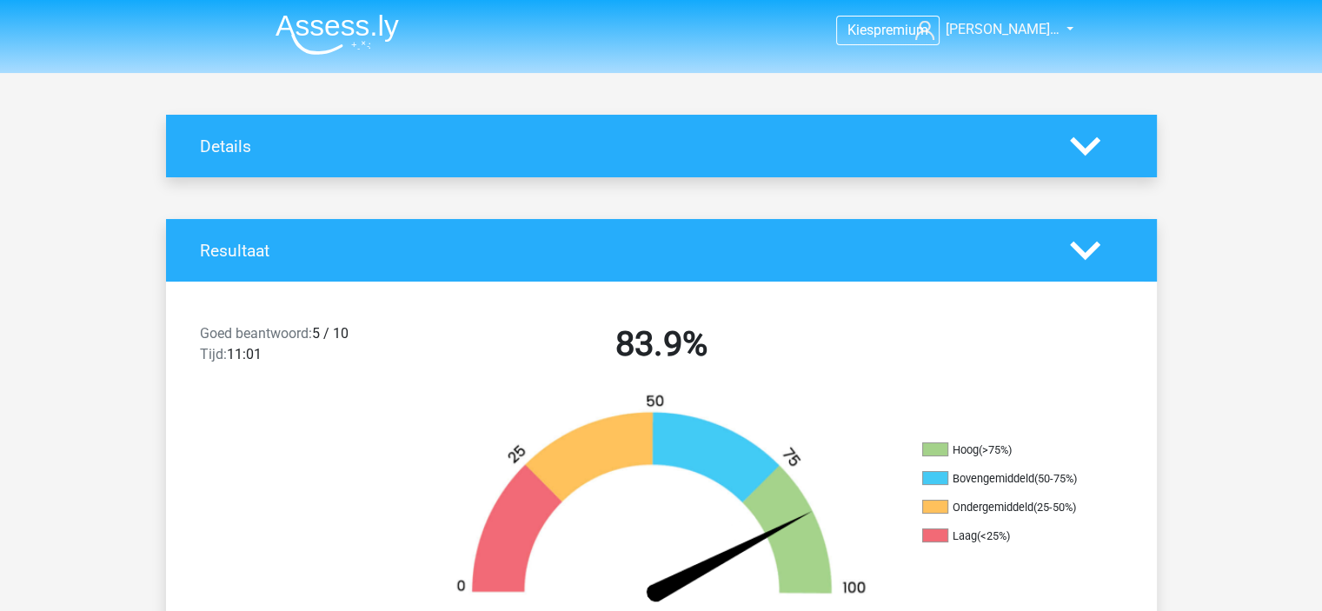
click at [1073, 265] on icon at bounding box center [1085, 251] width 30 height 30
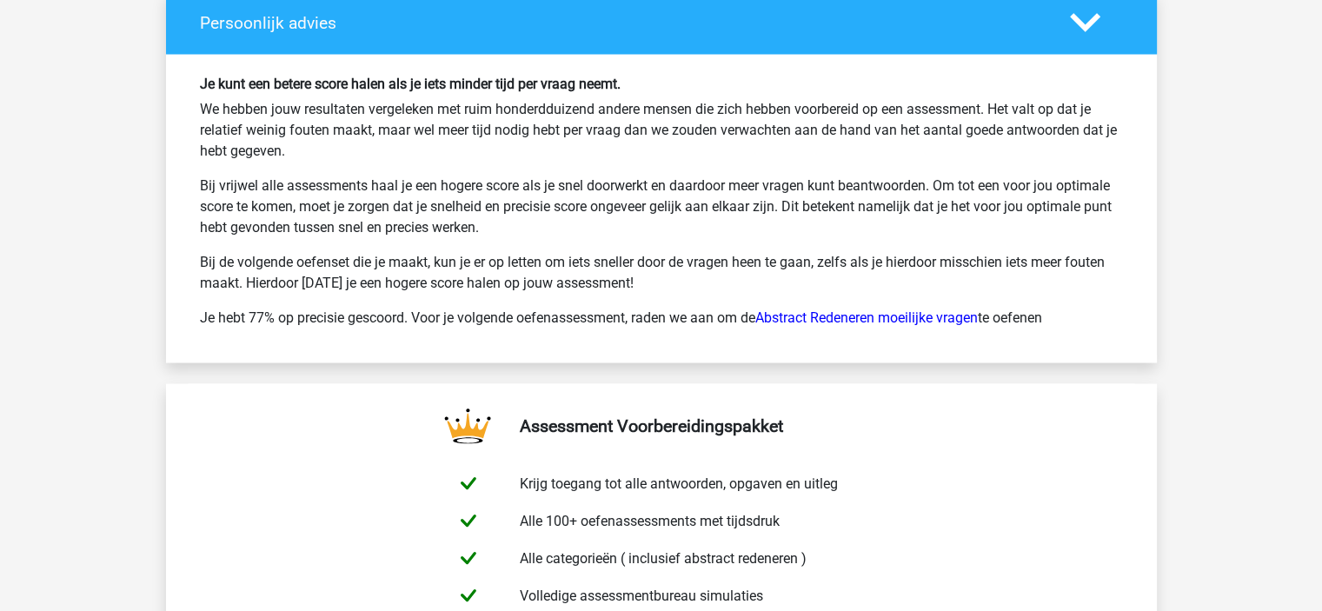
scroll to position [3449, 0]
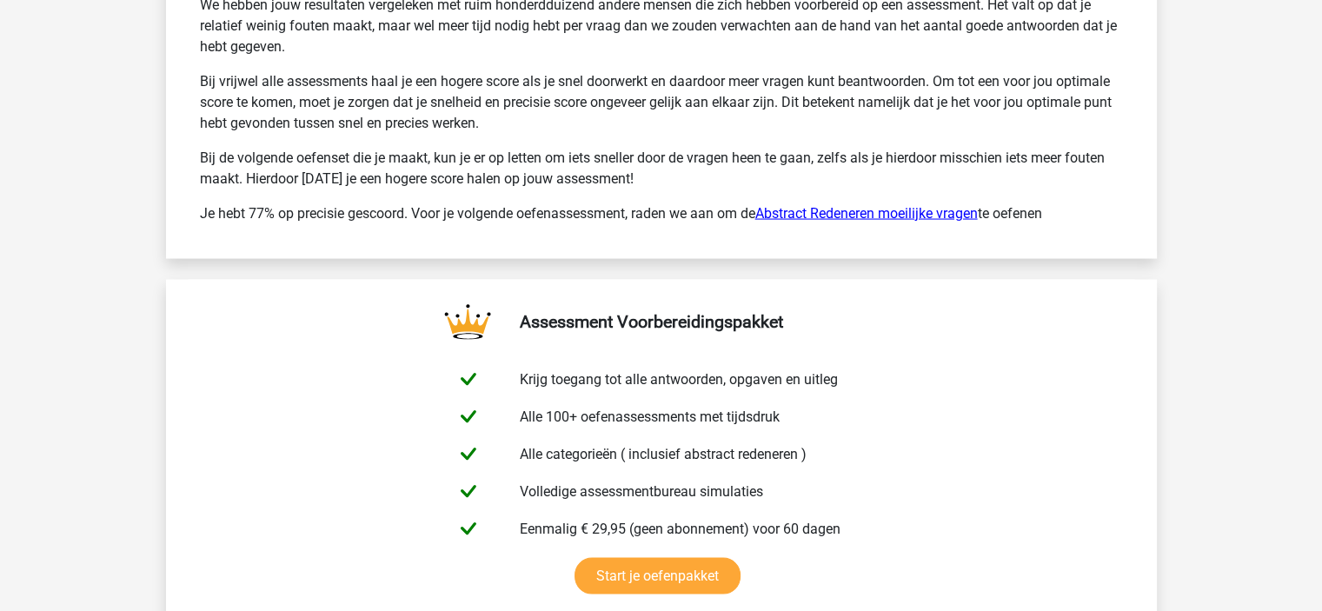
click at [910, 205] on link "Abstract Redeneren moeilijke vragen" at bounding box center [866, 213] width 223 height 17
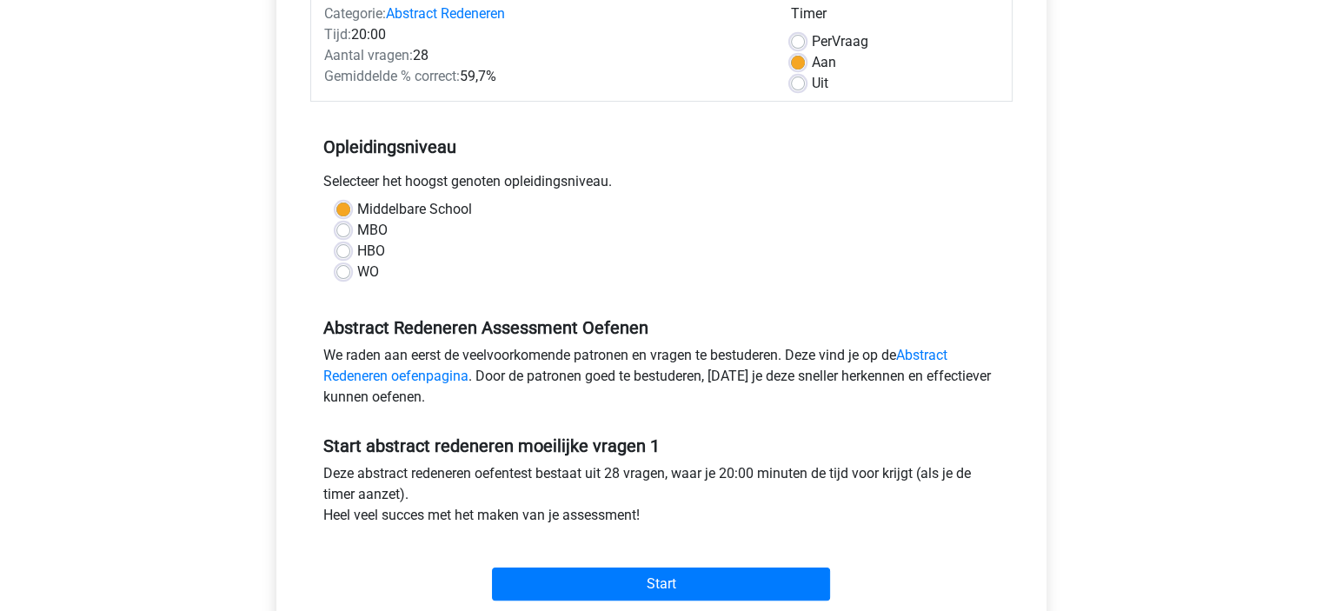
scroll to position [234, 0]
